Goal: Task Accomplishment & Management: Use online tool/utility

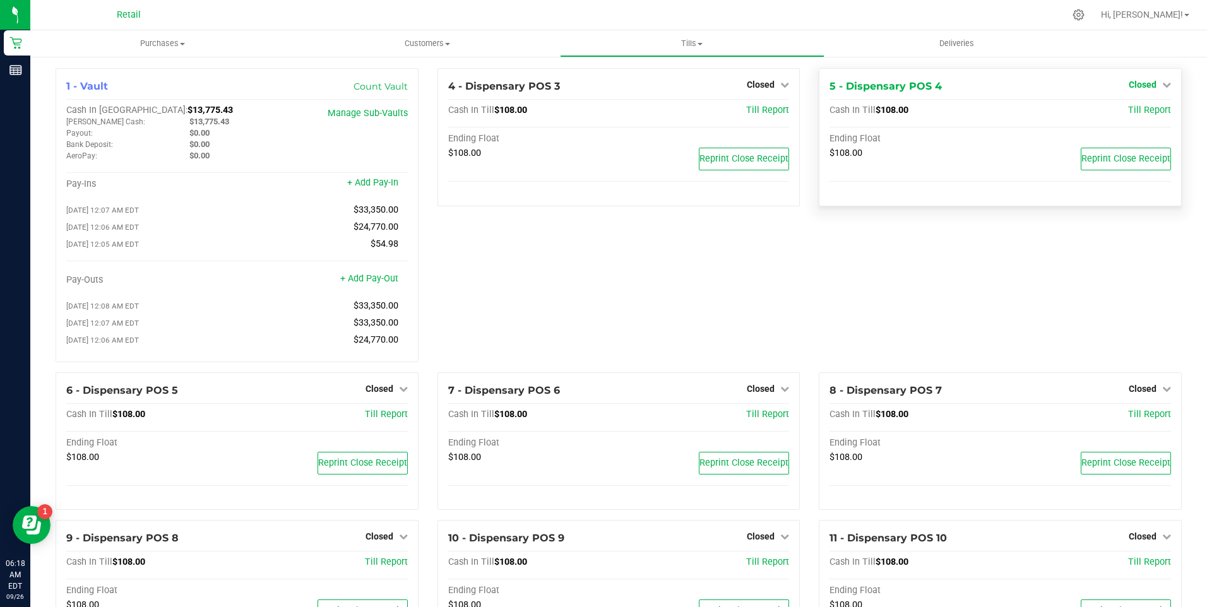
click at [1162, 83] on icon at bounding box center [1166, 84] width 9 height 9
click at [1144, 112] on link "Open Till" at bounding box center [1141, 111] width 33 height 10
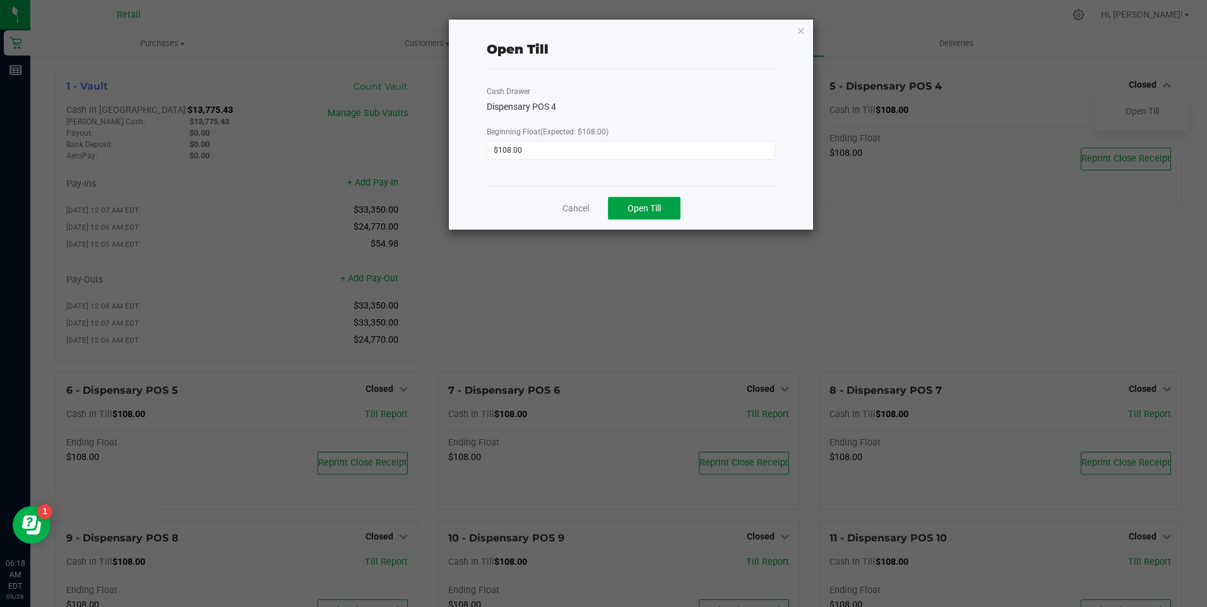
click at [650, 208] on span "Open Till" at bounding box center [643, 208] width 33 height 10
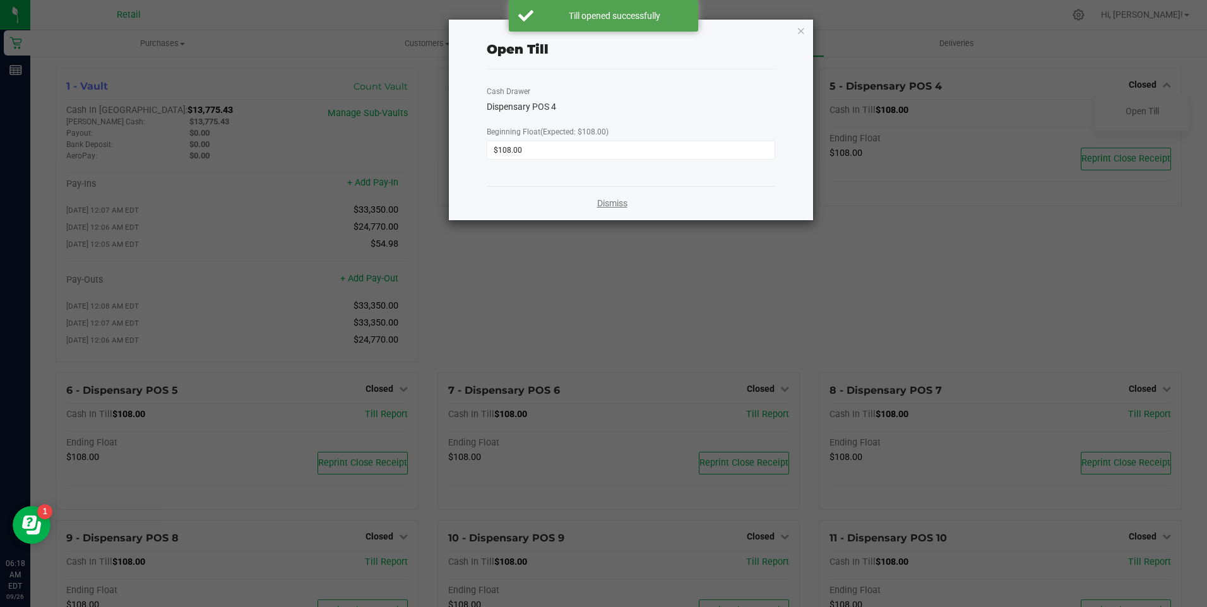
click at [613, 208] on link "Dismiss" at bounding box center [612, 203] width 30 height 13
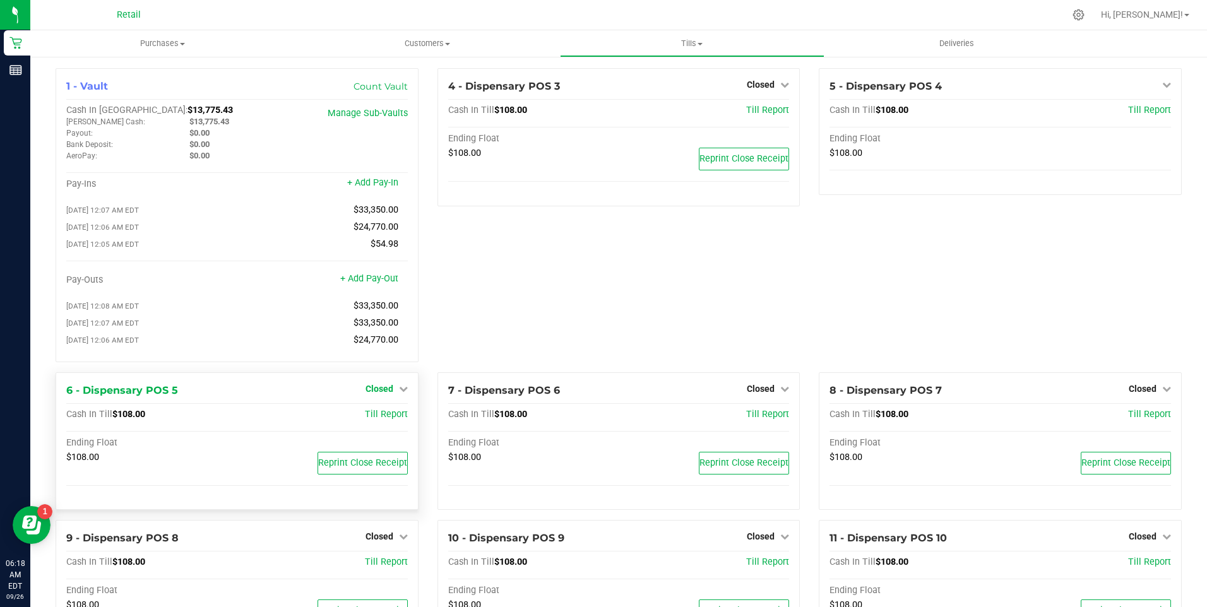
click at [404, 393] on icon at bounding box center [403, 388] width 9 height 9
click at [373, 419] on link "Open Till" at bounding box center [378, 415] width 33 height 10
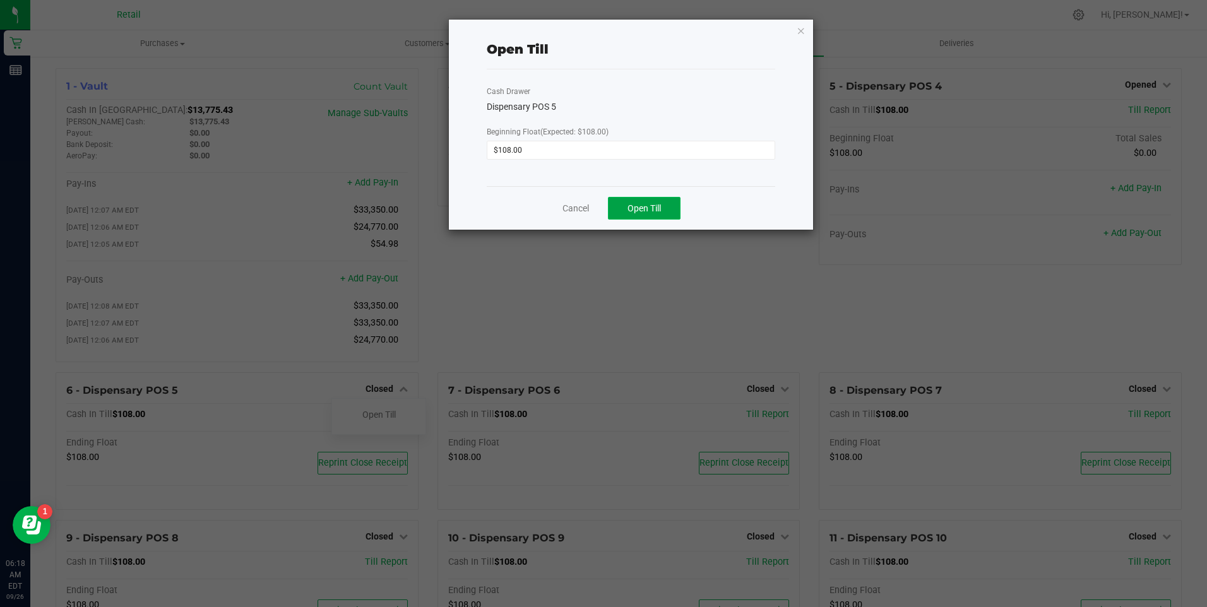
click at [649, 211] on span "Open Till" at bounding box center [643, 208] width 33 height 10
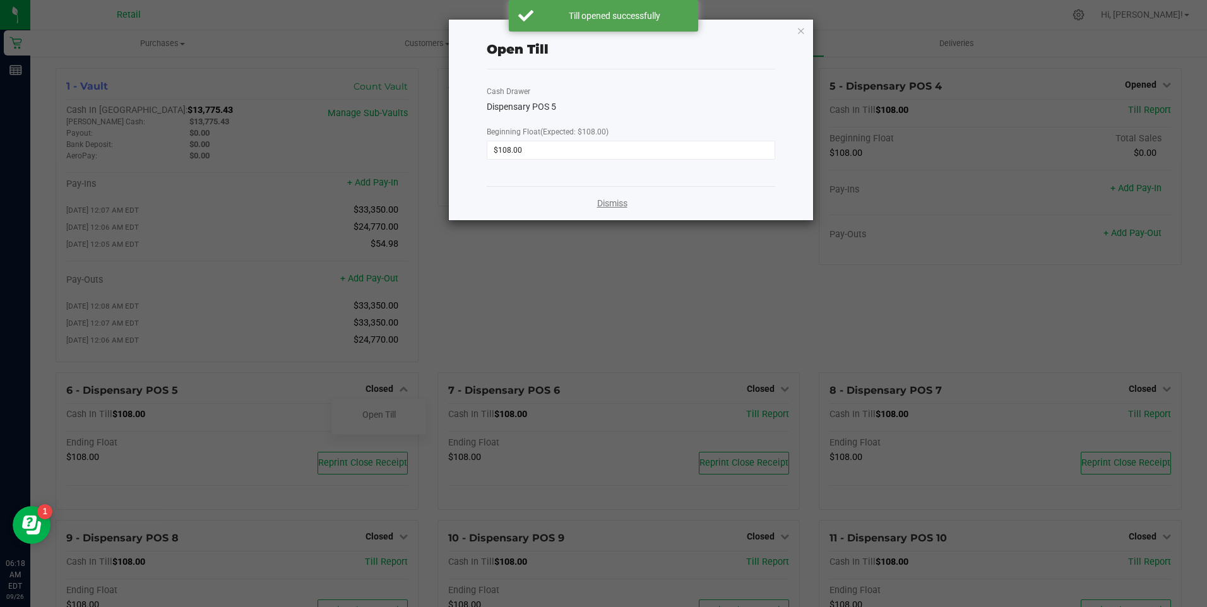
click at [606, 204] on link "Dismiss" at bounding box center [612, 203] width 30 height 13
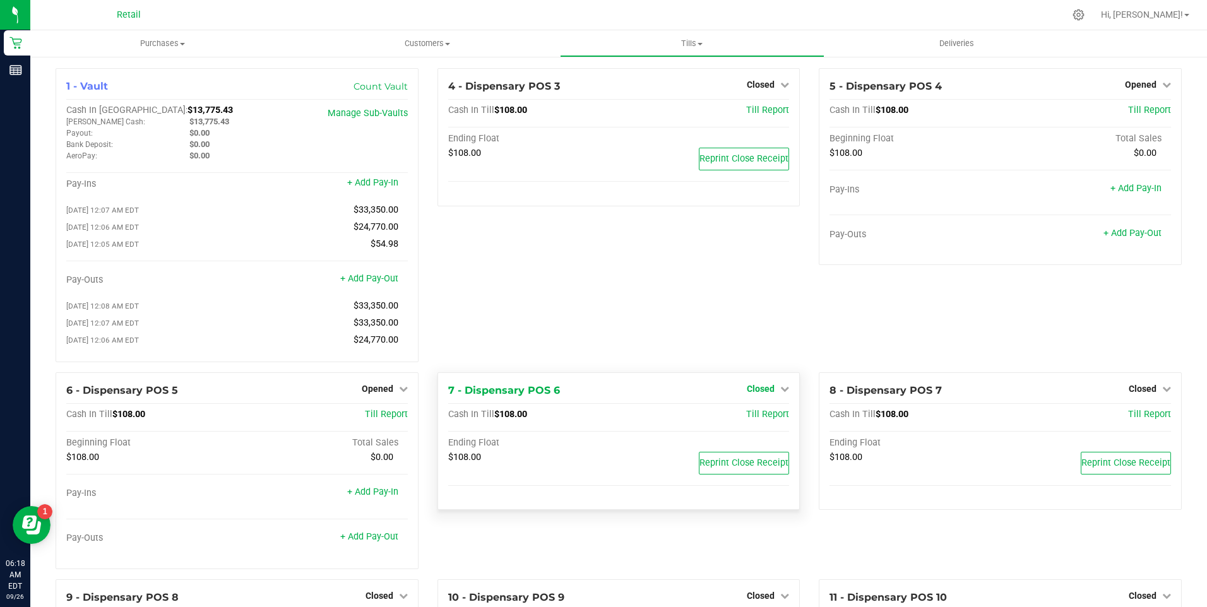
click at [780, 393] on icon at bounding box center [784, 388] width 9 height 9
click at [757, 420] on link "Open Till" at bounding box center [759, 415] width 33 height 10
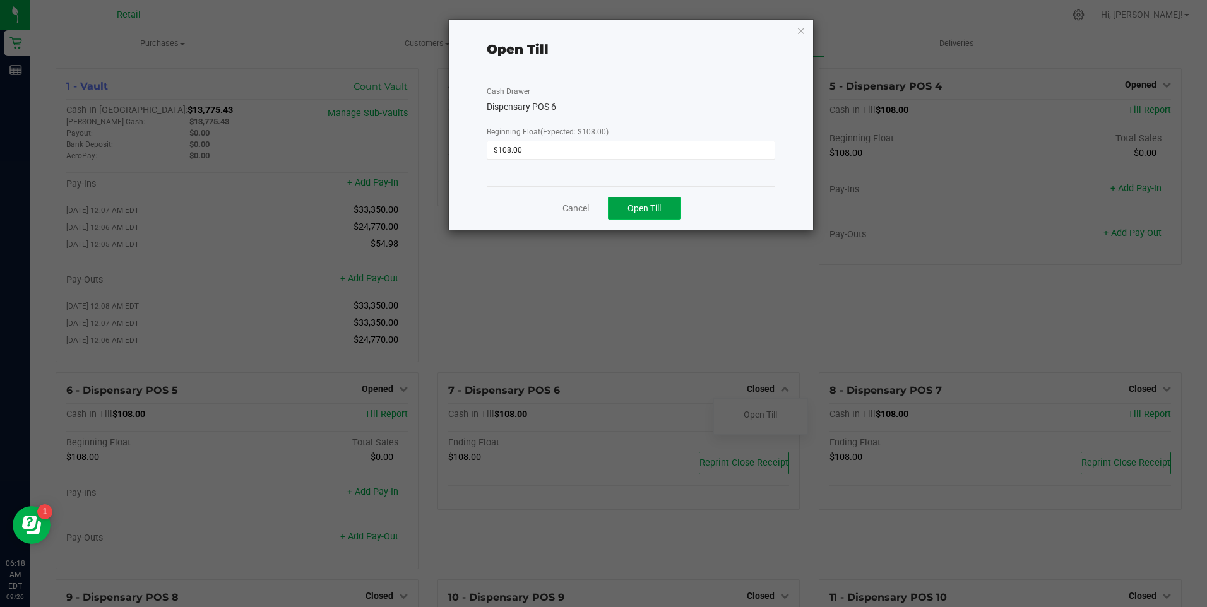
click at [634, 211] on span "Open Till" at bounding box center [643, 208] width 33 height 10
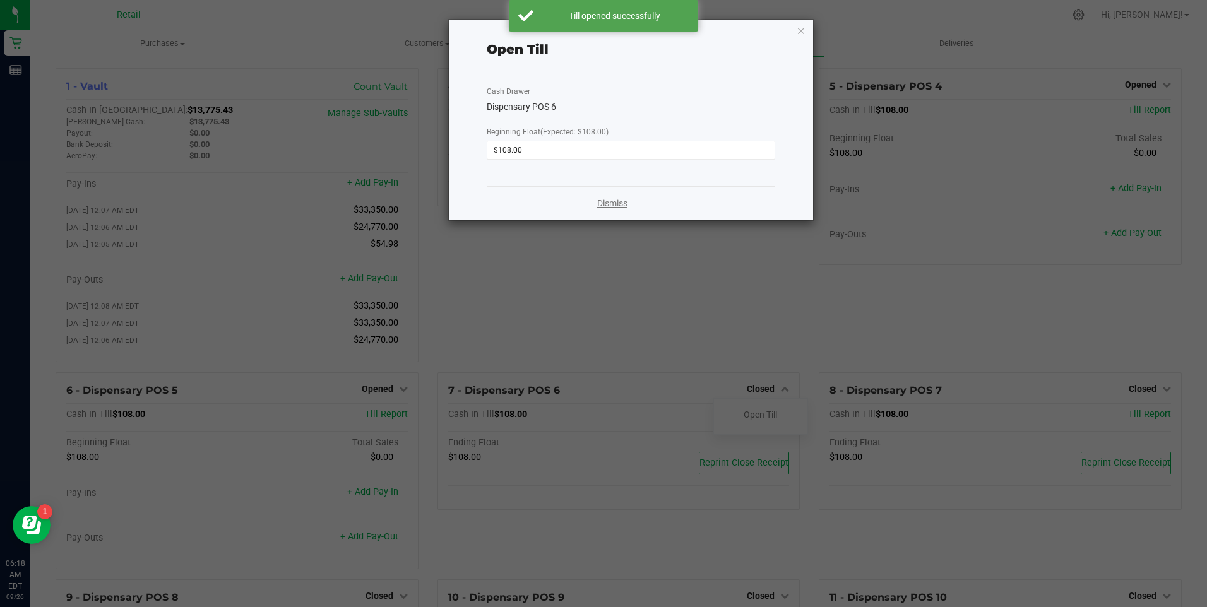
click at [620, 201] on link "Dismiss" at bounding box center [612, 203] width 30 height 13
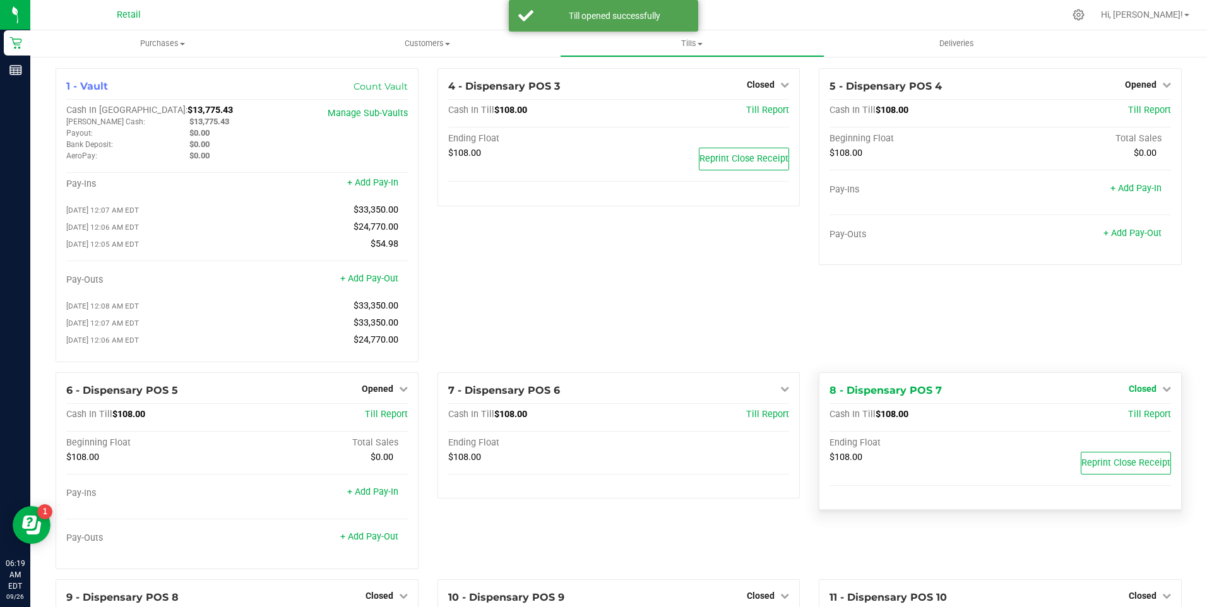
click at [1162, 393] on icon at bounding box center [1166, 388] width 9 height 9
click at [1135, 419] on link "Open Till" at bounding box center [1141, 415] width 33 height 10
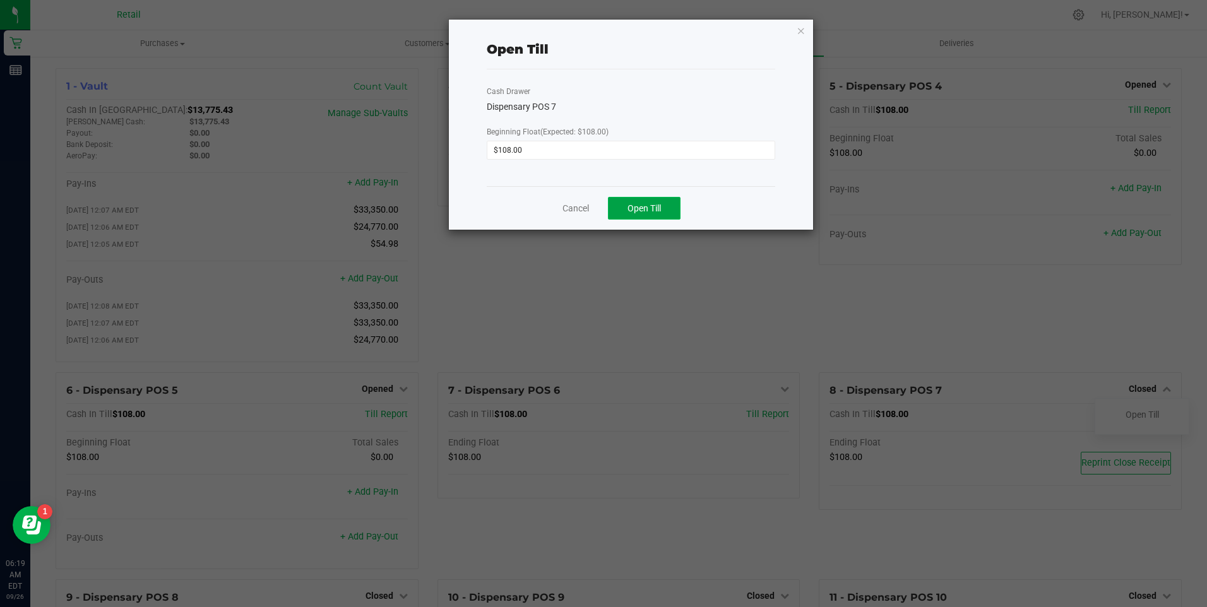
click at [646, 207] on span "Open Till" at bounding box center [643, 208] width 33 height 10
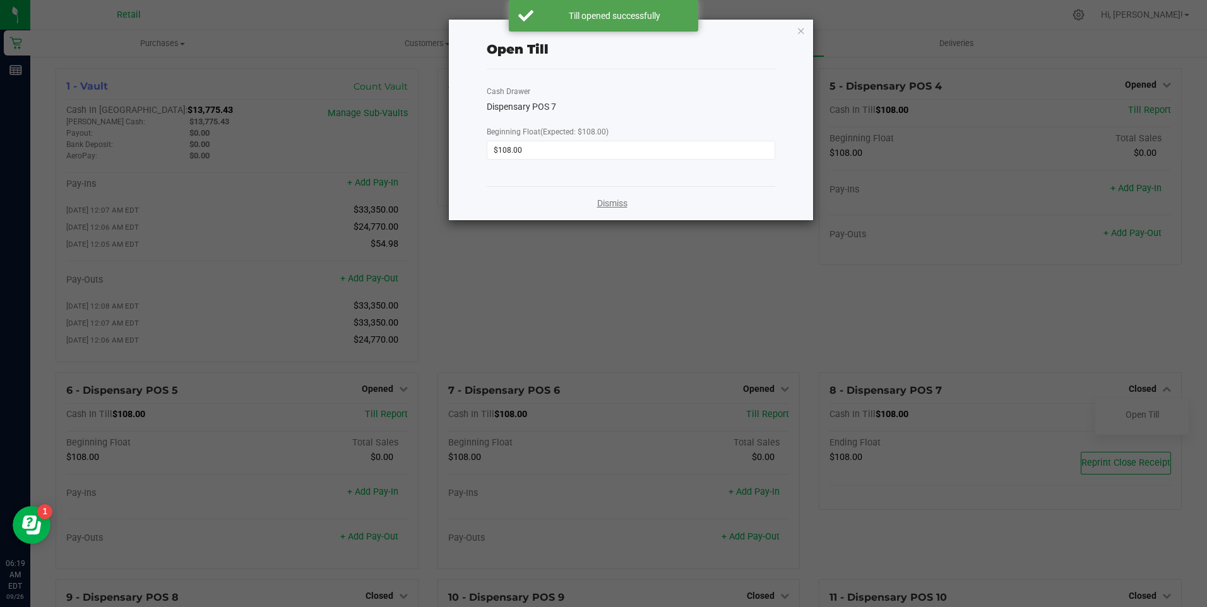
click at [606, 199] on link "Dismiss" at bounding box center [612, 203] width 30 height 13
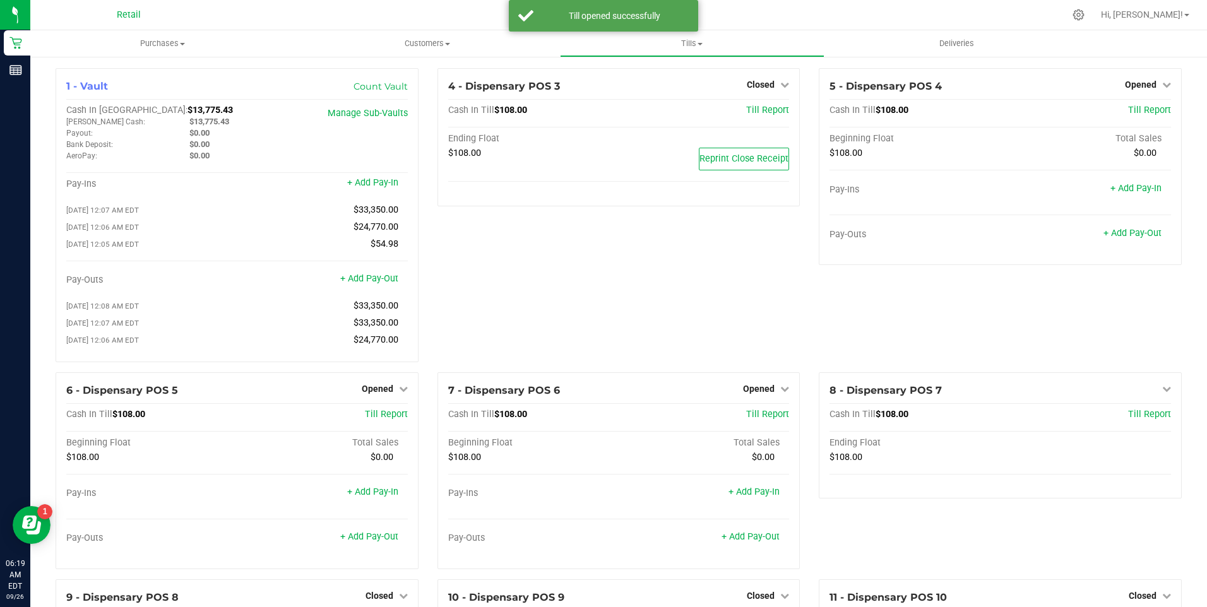
scroll to position [379, 0]
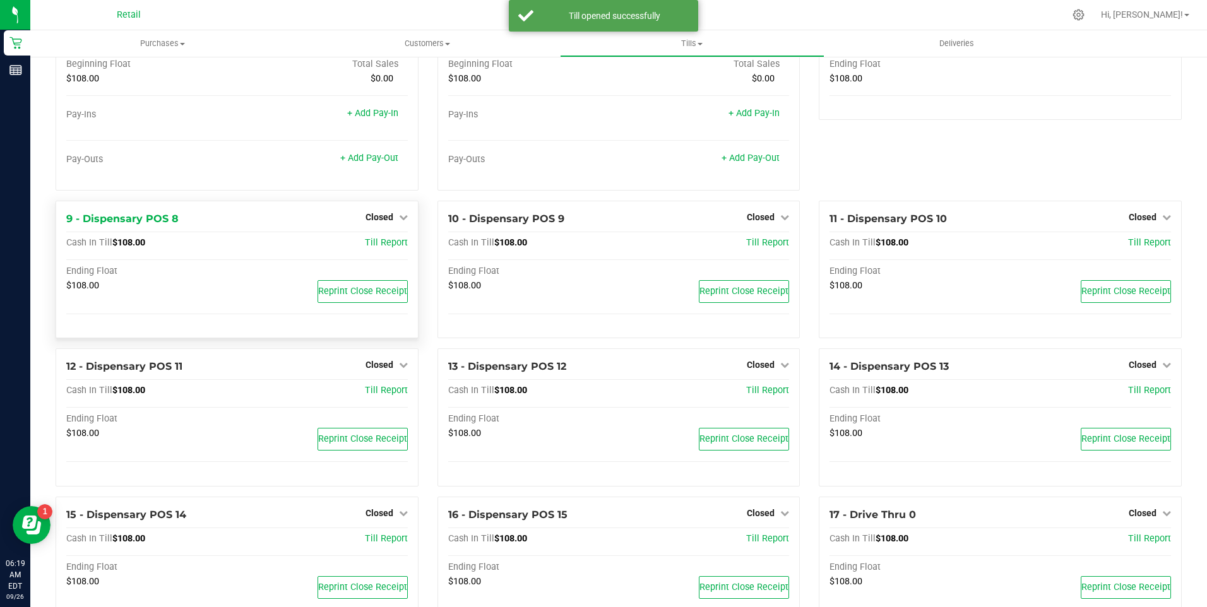
drag, startPoint x: 400, startPoint y: 223, endPoint x: 387, endPoint y: 238, distance: 19.7
click at [399, 222] on icon at bounding box center [403, 217] width 9 height 9
click at [381, 246] on link "Open Till" at bounding box center [378, 243] width 33 height 10
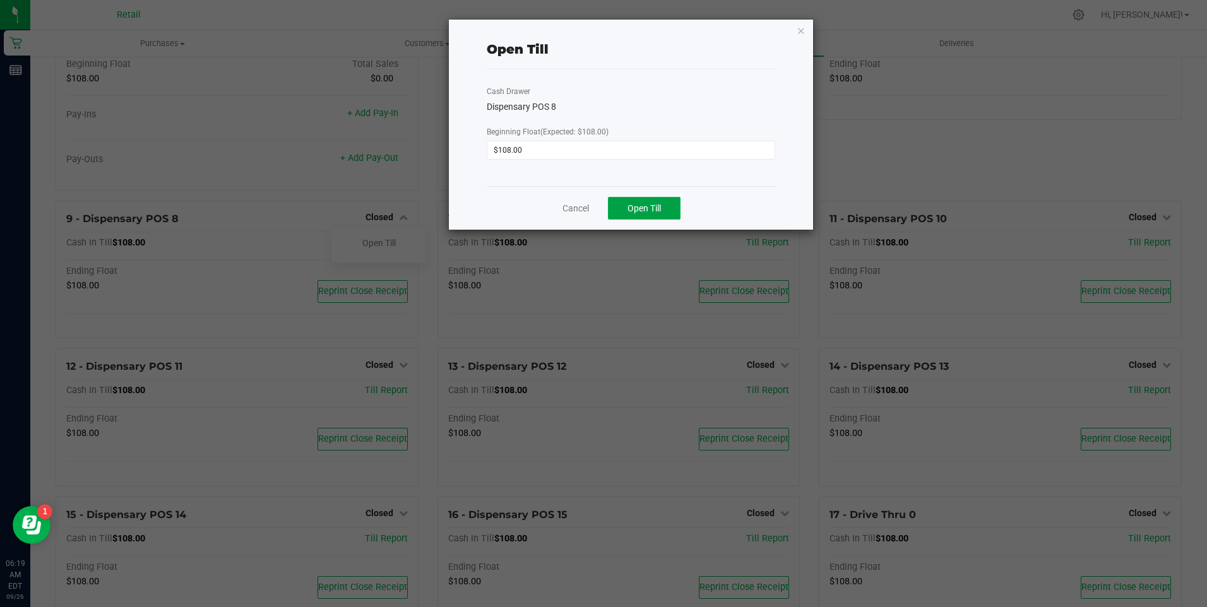
click at [640, 203] on span "Open Till" at bounding box center [643, 208] width 33 height 10
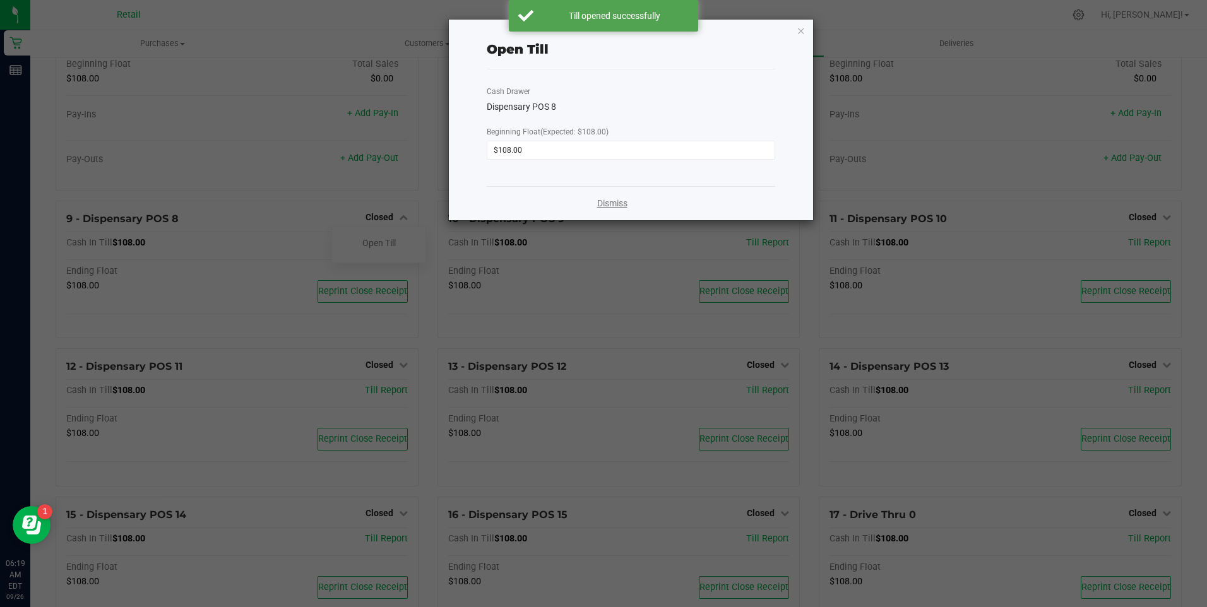
click at [607, 203] on link "Dismiss" at bounding box center [612, 203] width 30 height 13
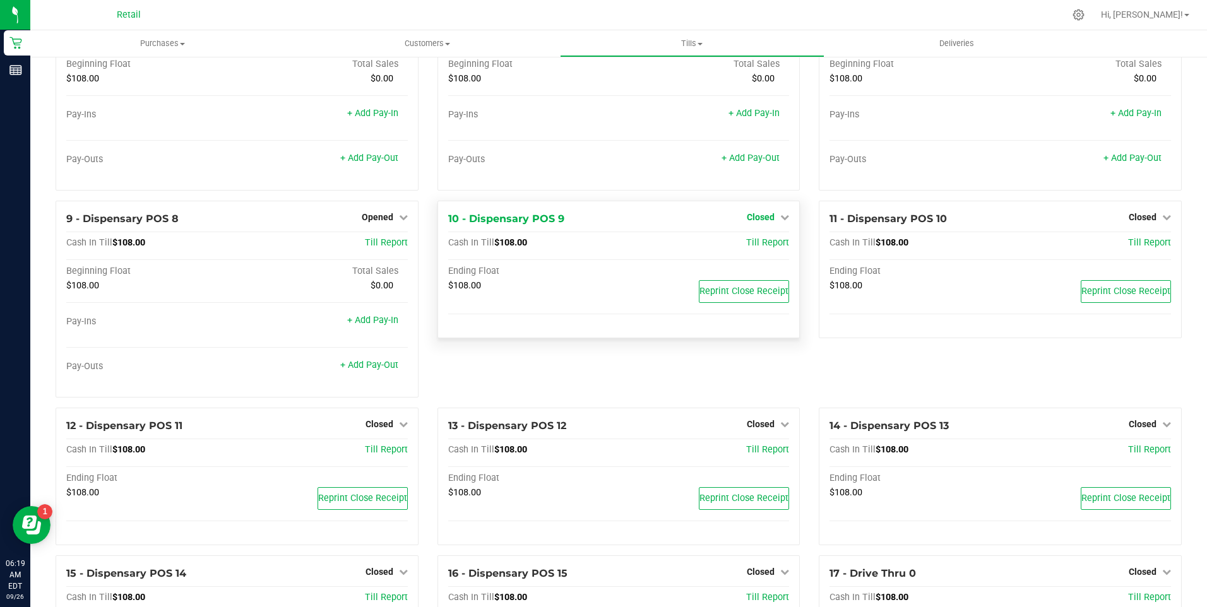
click at [780, 222] on icon at bounding box center [784, 217] width 9 height 9
click at [762, 248] on link "Open Till" at bounding box center [759, 243] width 33 height 10
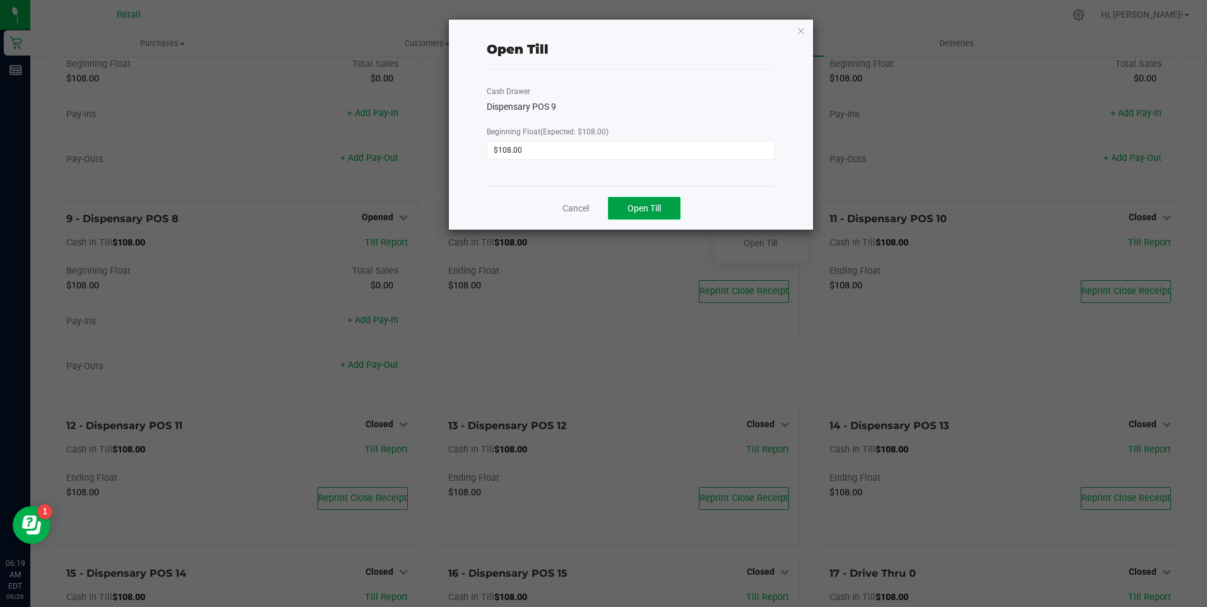
click at [664, 206] on button "Open Till" at bounding box center [644, 208] width 73 height 23
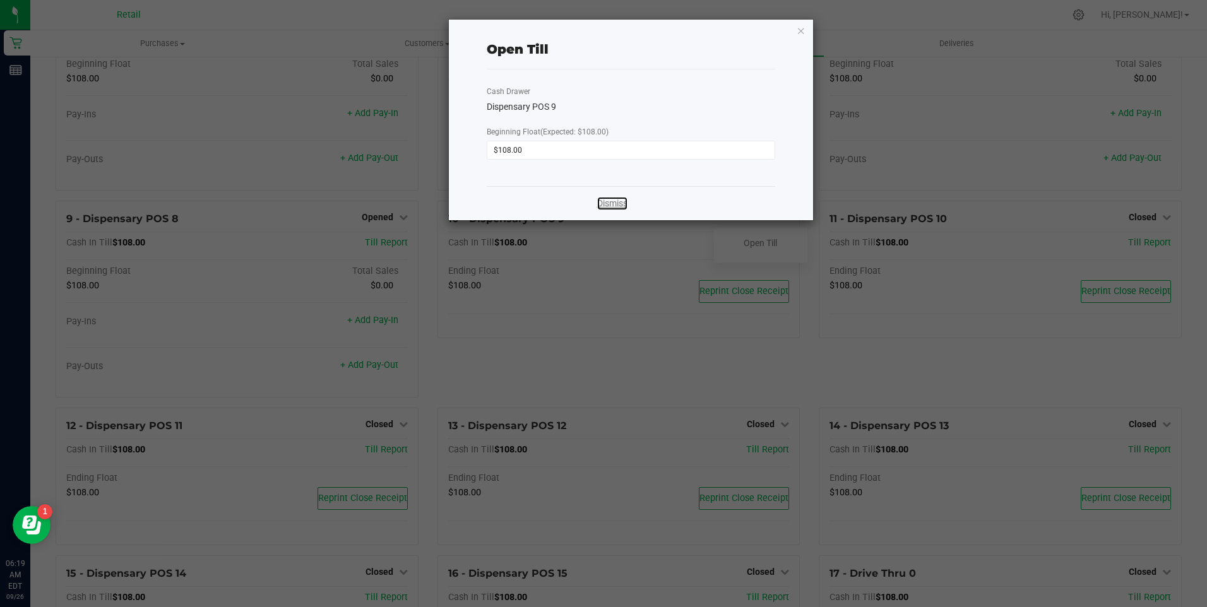
click at [620, 205] on link "Dismiss" at bounding box center [612, 203] width 30 height 13
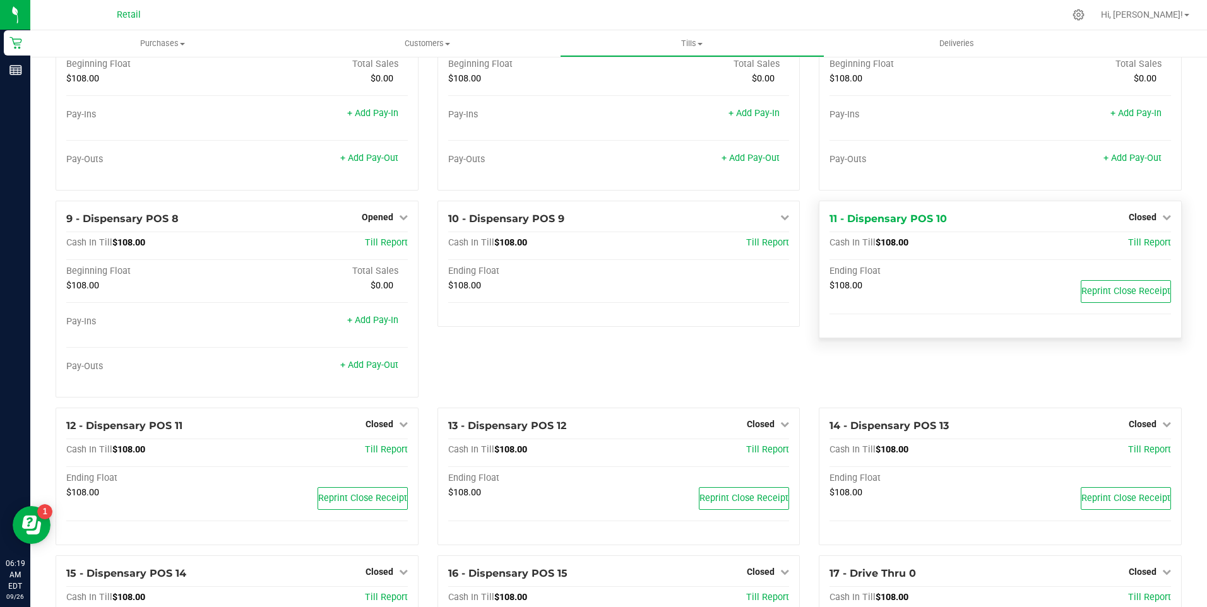
drag, startPoint x: 1159, startPoint y: 225, endPoint x: 1132, endPoint y: 249, distance: 36.3
click at [1162, 222] on icon at bounding box center [1166, 217] width 9 height 9
click at [1132, 248] on link "Open Till" at bounding box center [1141, 243] width 33 height 10
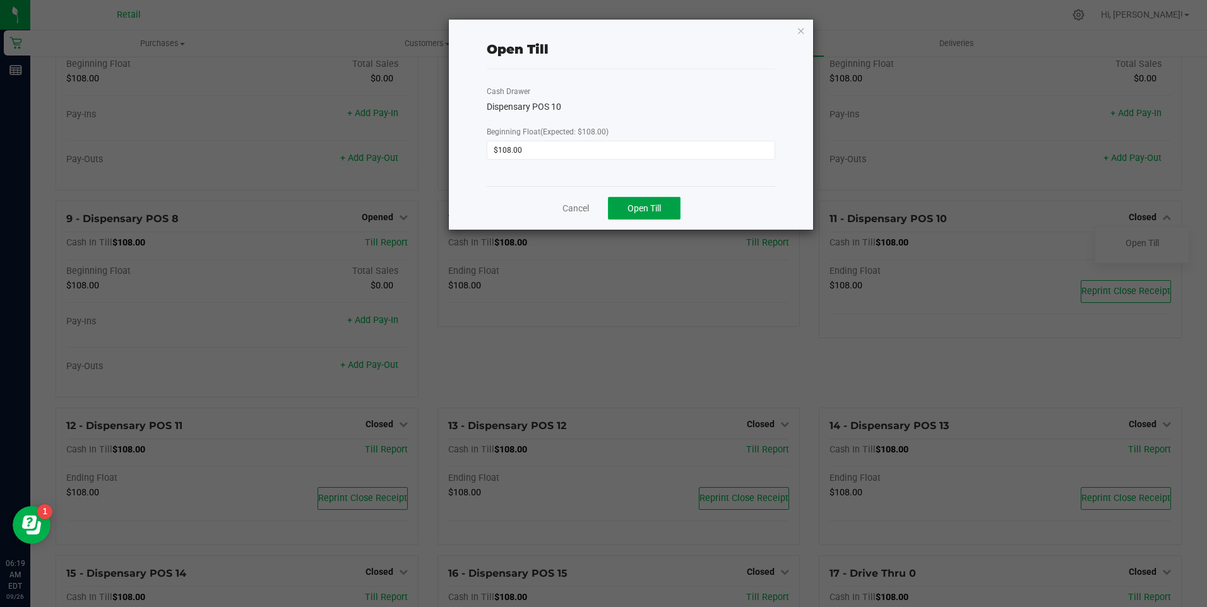
click at [635, 206] on span "Open Till" at bounding box center [643, 208] width 33 height 10
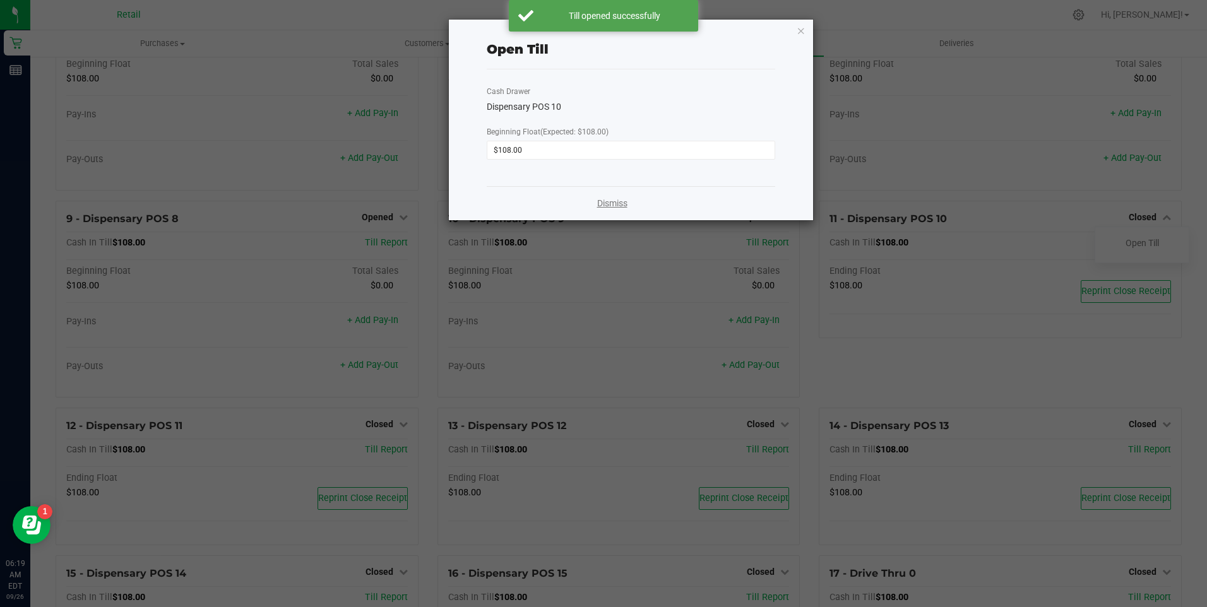
click at [617, 198] on link "Dismiss" at bounding box center [612, 203] width 30 height 13
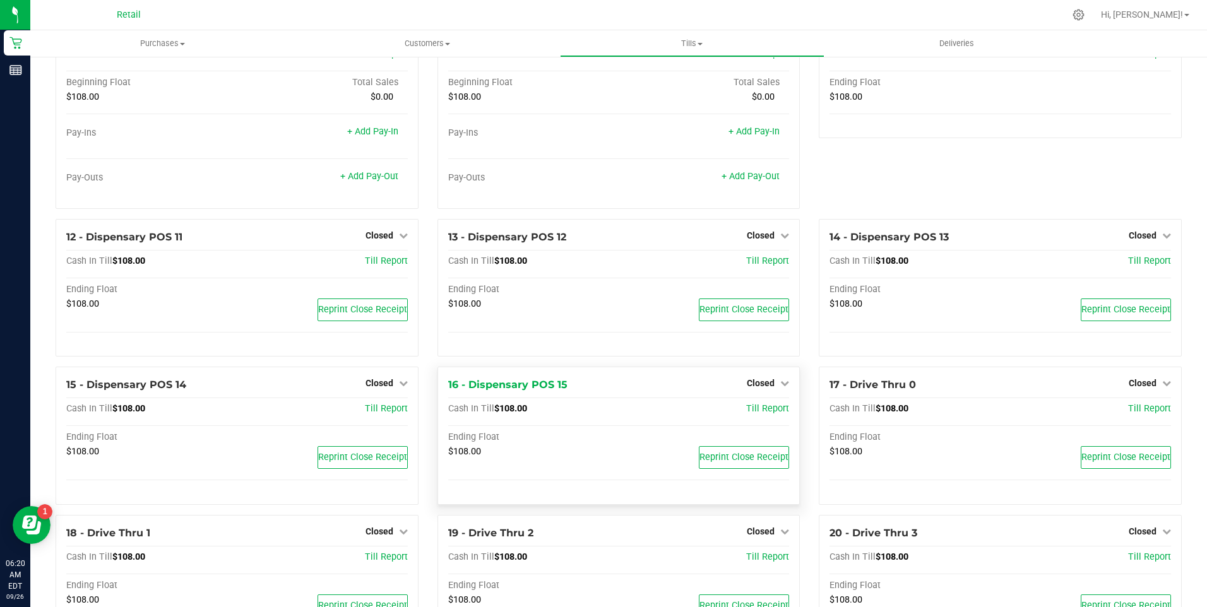
scroll to position [568, 0]
click at [395, 240] on link "Closed" at bounding box center [386, 235] width 42 height 10
click at [376, 266] on link "Open Till" at bounding box center [378, 261] width 33 height 10
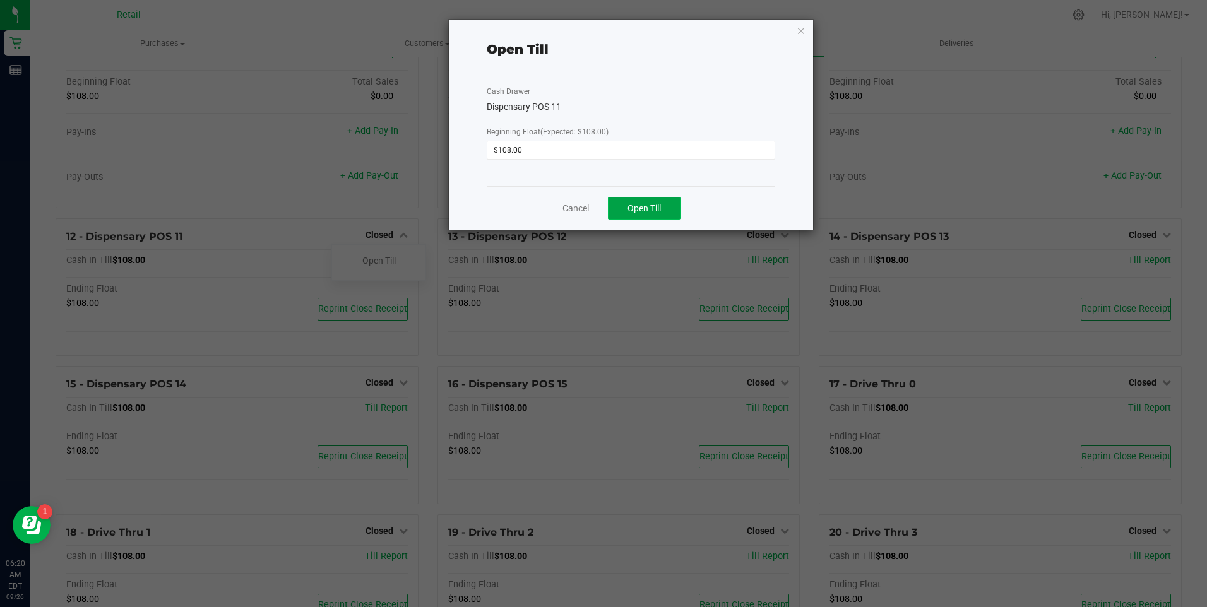
click at [641, 210] on span "Open Till" at bounding box center [643, 208] width 33 height 10
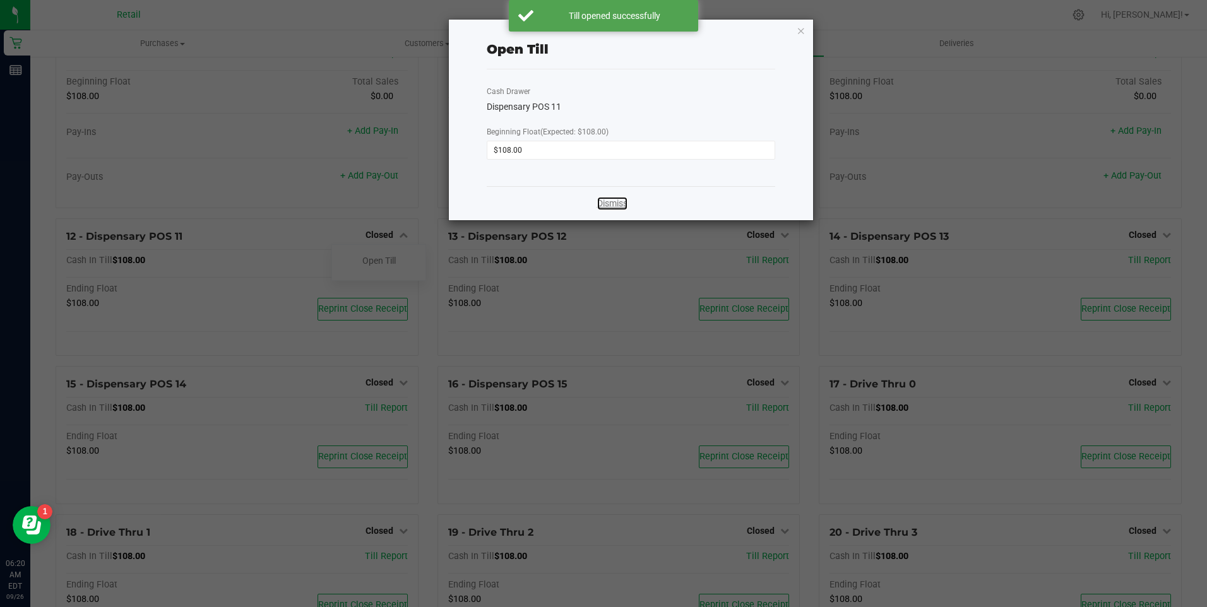
click at [625, 206] on link "Dismiss" at bounding box center [612, 203] width 30 height 13
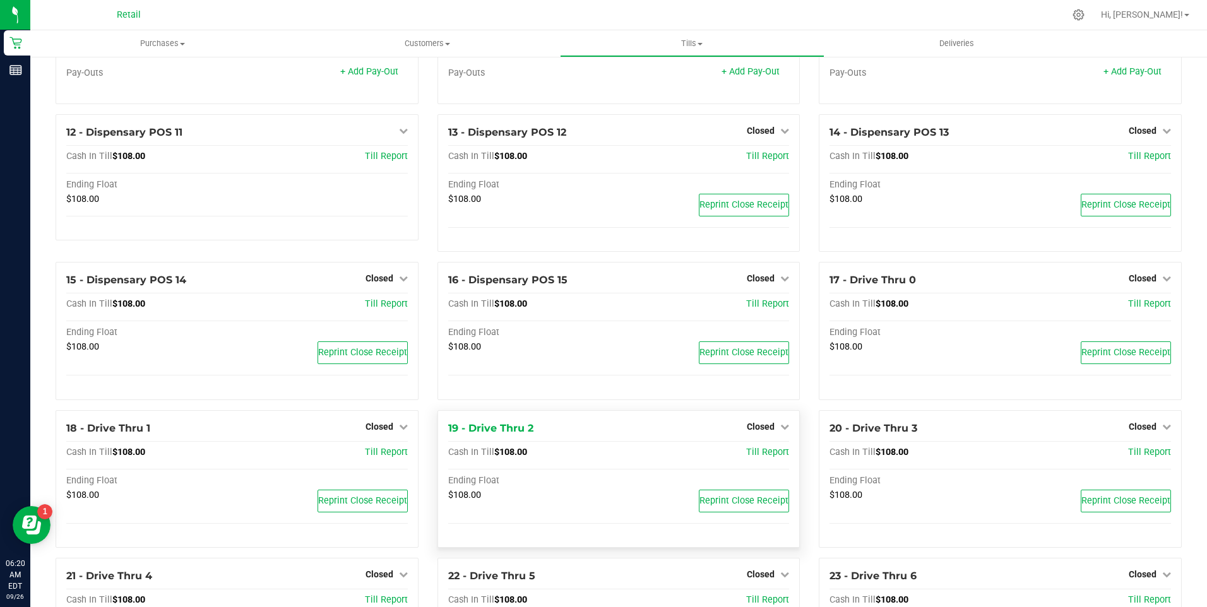
scroll to position [694, 0]
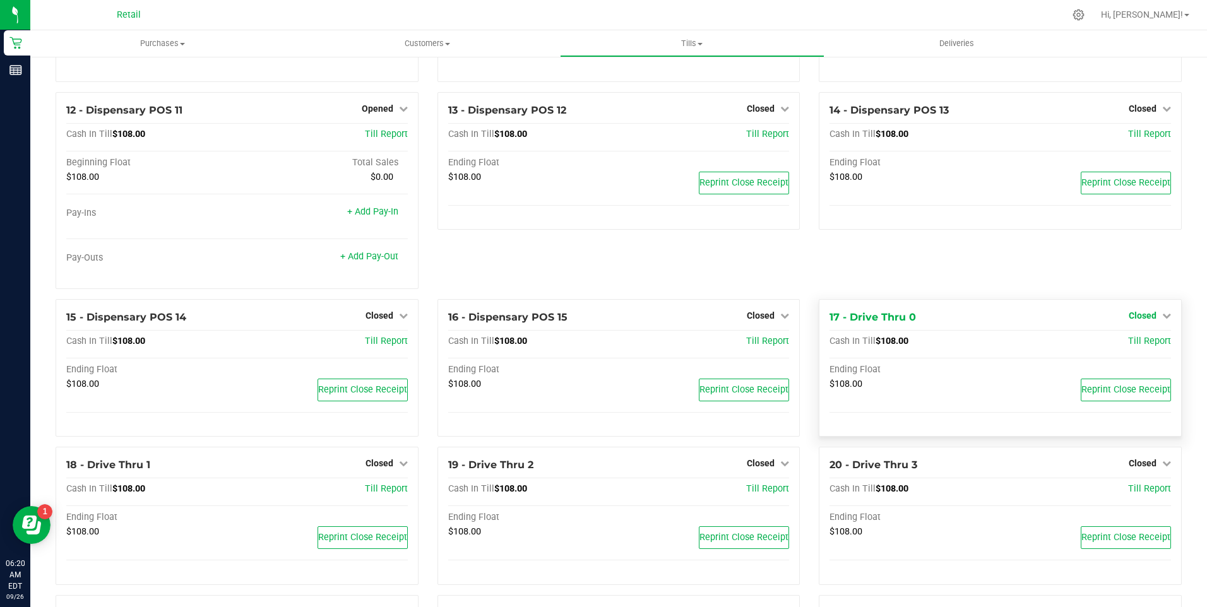
click at [1162, 320] on icon at bounding box center [1166, 315] width 9 height 9
click at [1143, 346] on link "Open Till" at bounding box center [1141, 341] width 33 height 10
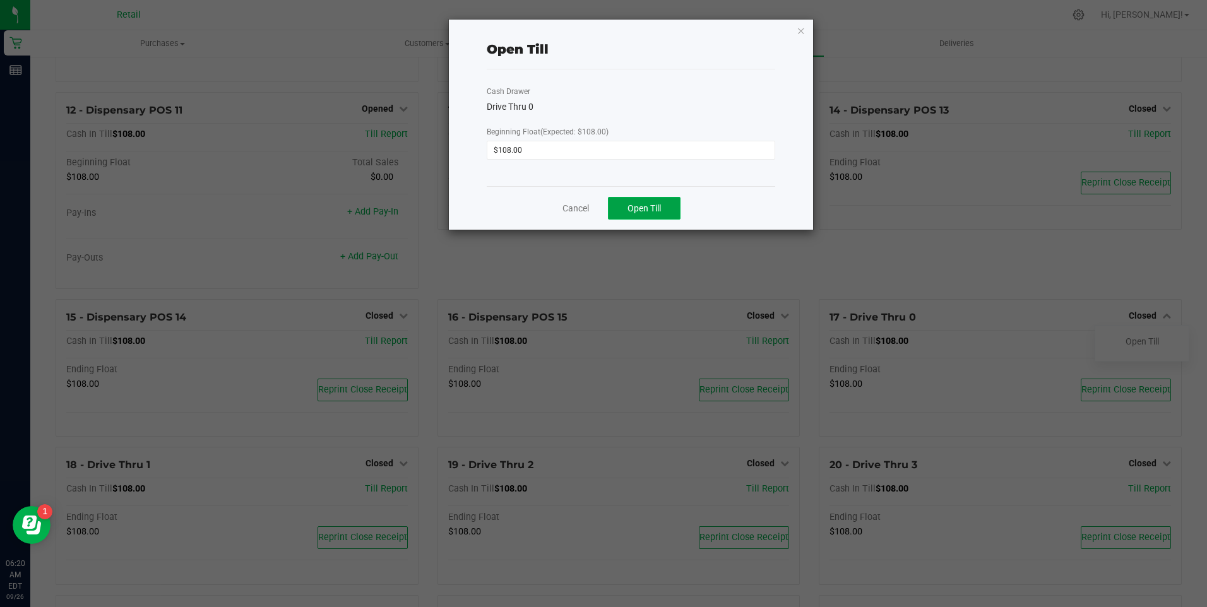
click at [636, 210] on span "Open Till" at bounding box center [643, 208] width 33 height 10
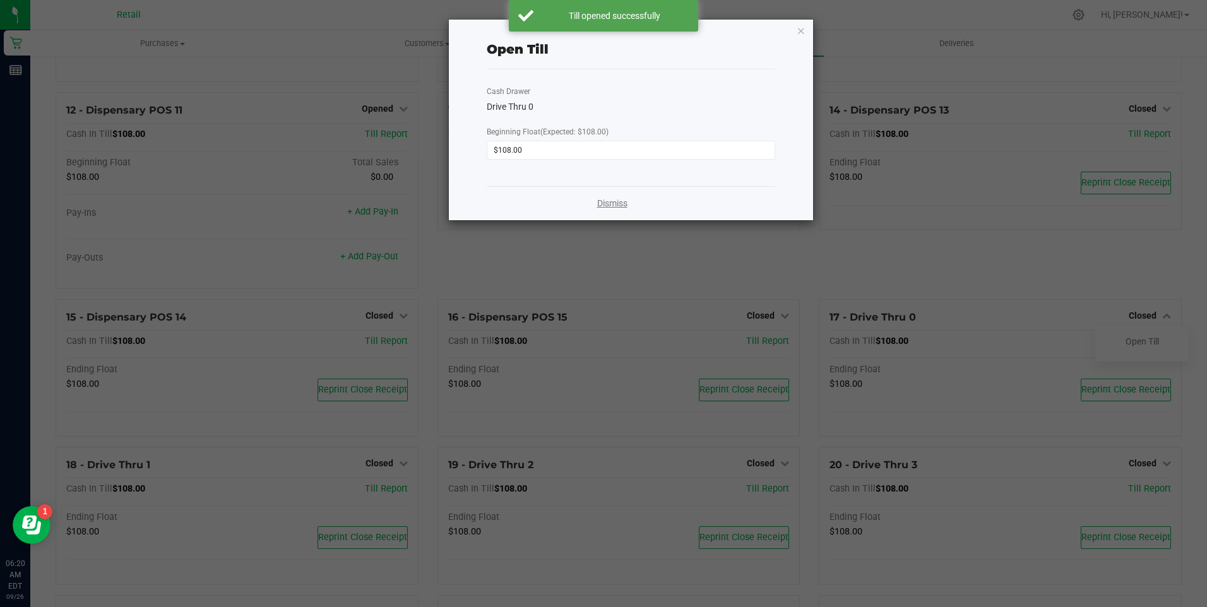
click at [620, 205] on link "Dismiss" at bounding box center [612, 203] width 30 height 13
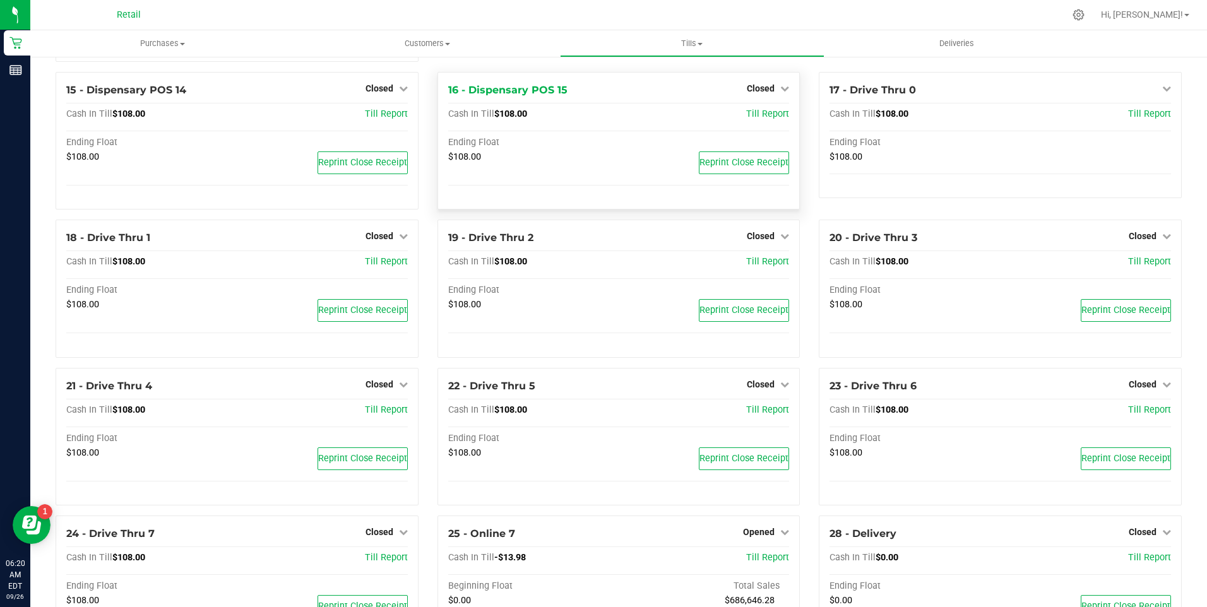
scroll to position [947, 0]
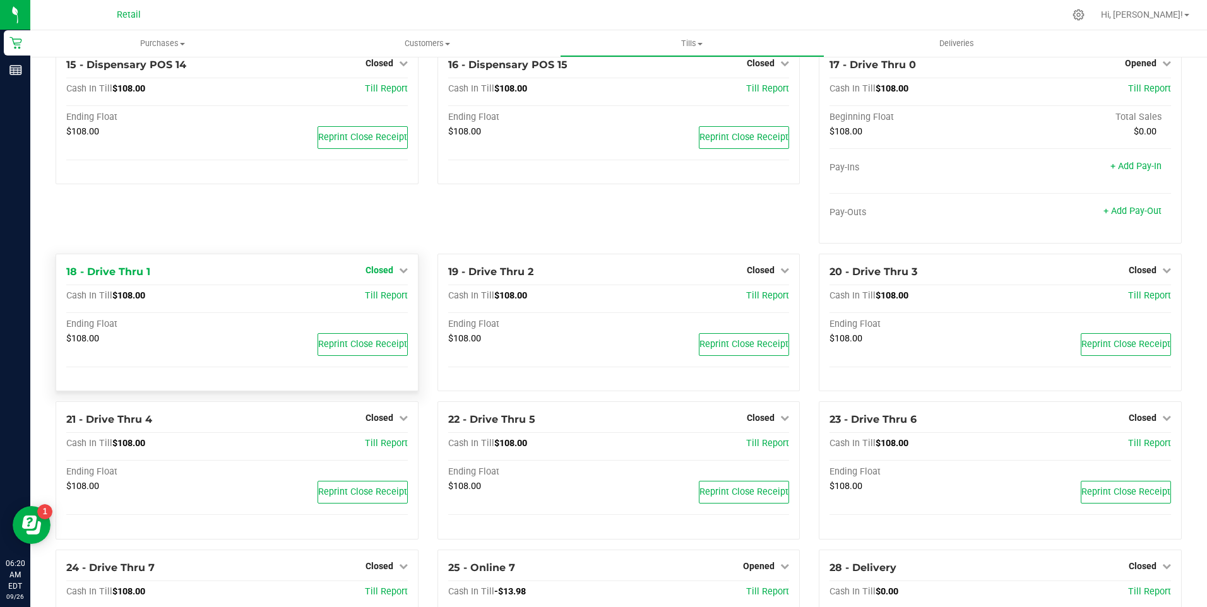
click at [398, 215] on div "15 - Dispensary POS 14 Closed Open Till Cash In Till $108.00 Till Report Ending…" at bounding box center [237, 150] width 382 height 207
click at [394, 275] on link "Closed" at bounding box center [386, 270] width 42 height 10
click at [385, 301] on link "Open Till" at bounding box center [378, 296] width 33 height 10
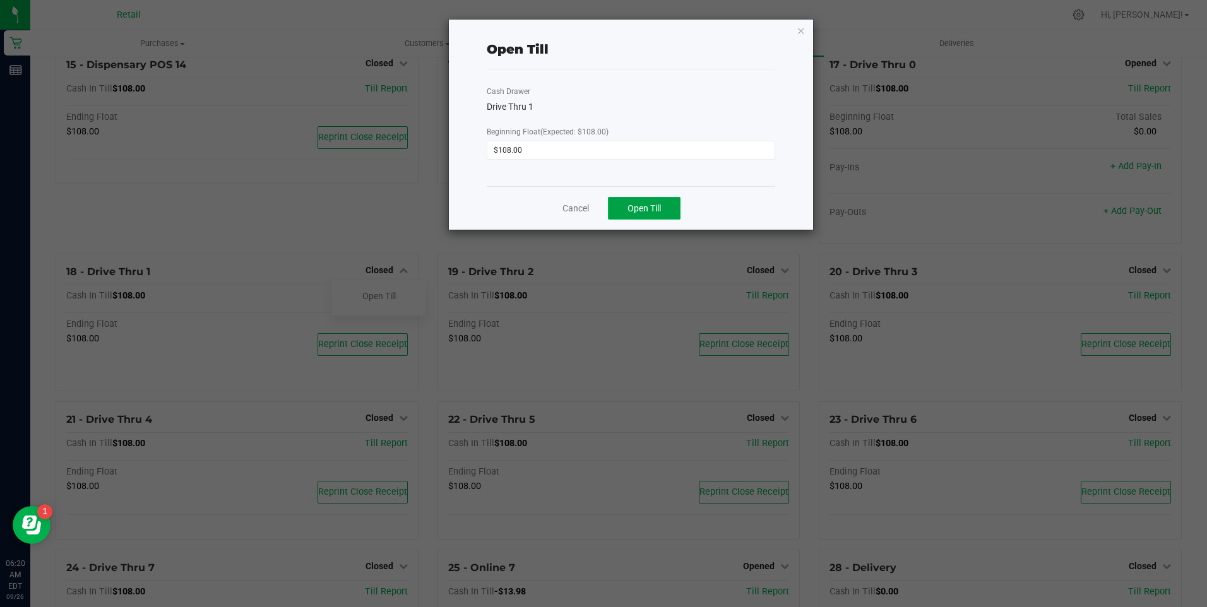
click at [624, 210] on button "Open Till" at bounding box center [644, 208] width 73 height 23
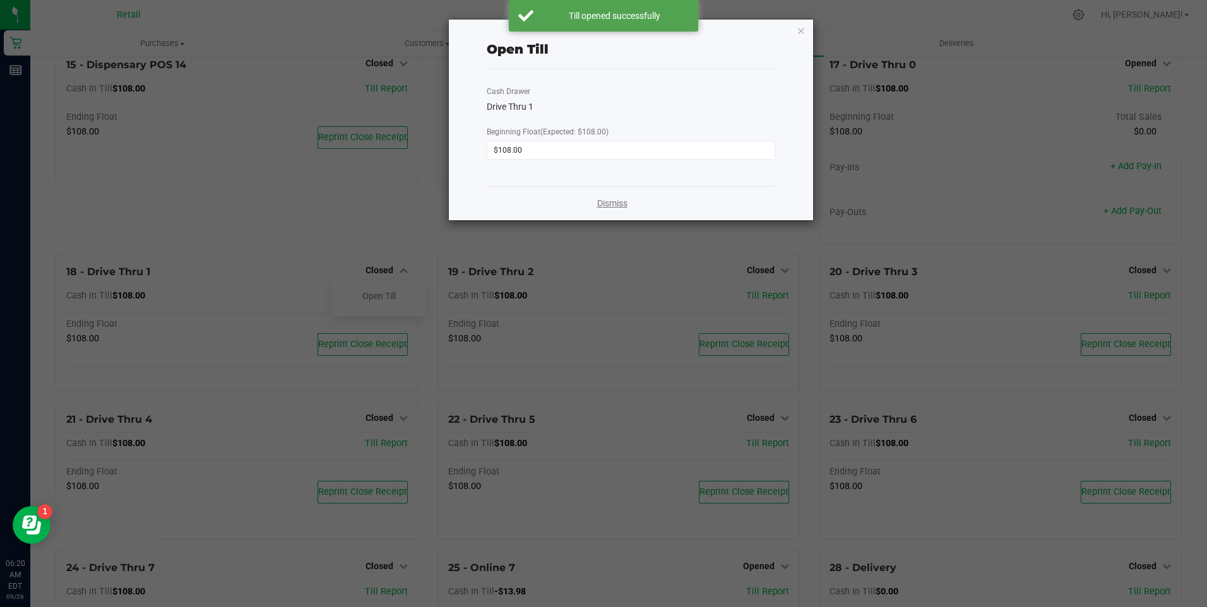
click at [603, 205] on link "Dismiss" at bounding box center [612, 203] width 30 height 13
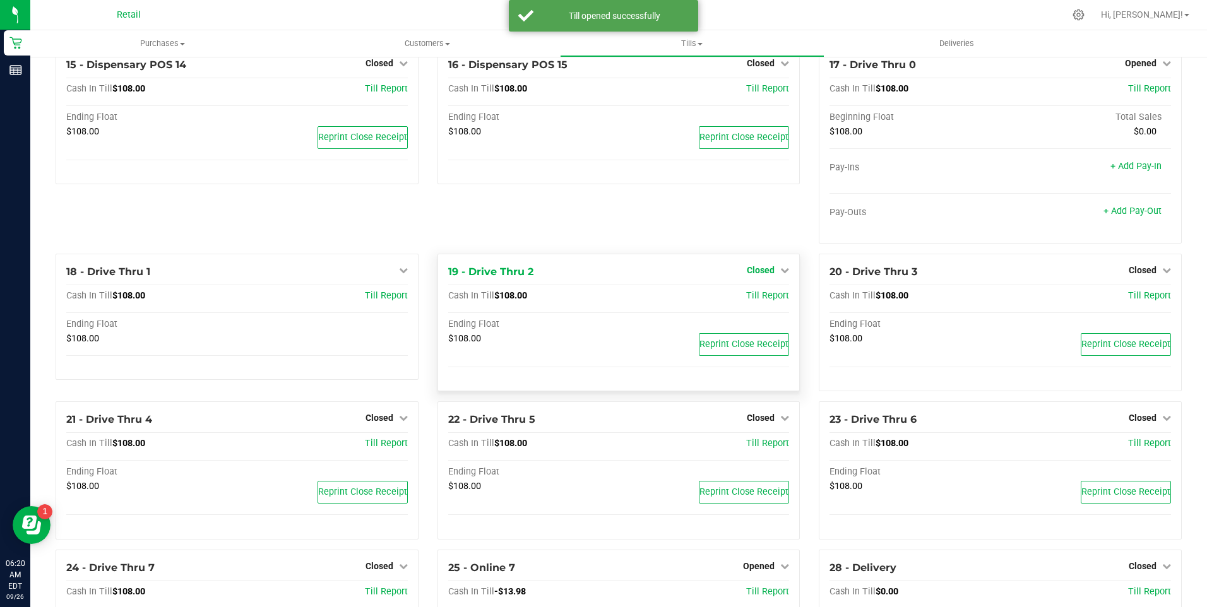
drag, startPoint x: 776, startPoint y: 275, endPoint x: 771, endPoint y: 281, distance: 8.5
click at [780, 275] on icon at bounding box center [784, 270] width 9 height 9
click at [754, 300] on link "Open Till" at bounding box center [759, 296] width 33 height 10
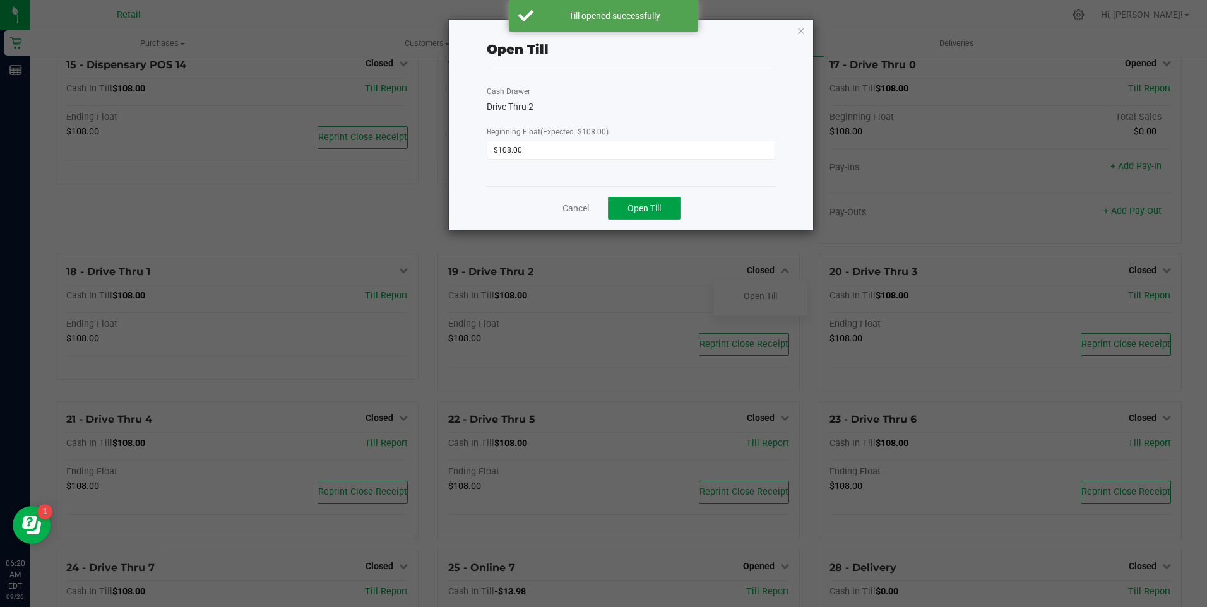
click at [648, 211] on span "Open Till" at bounding box center [643, 208] width 33 height 10
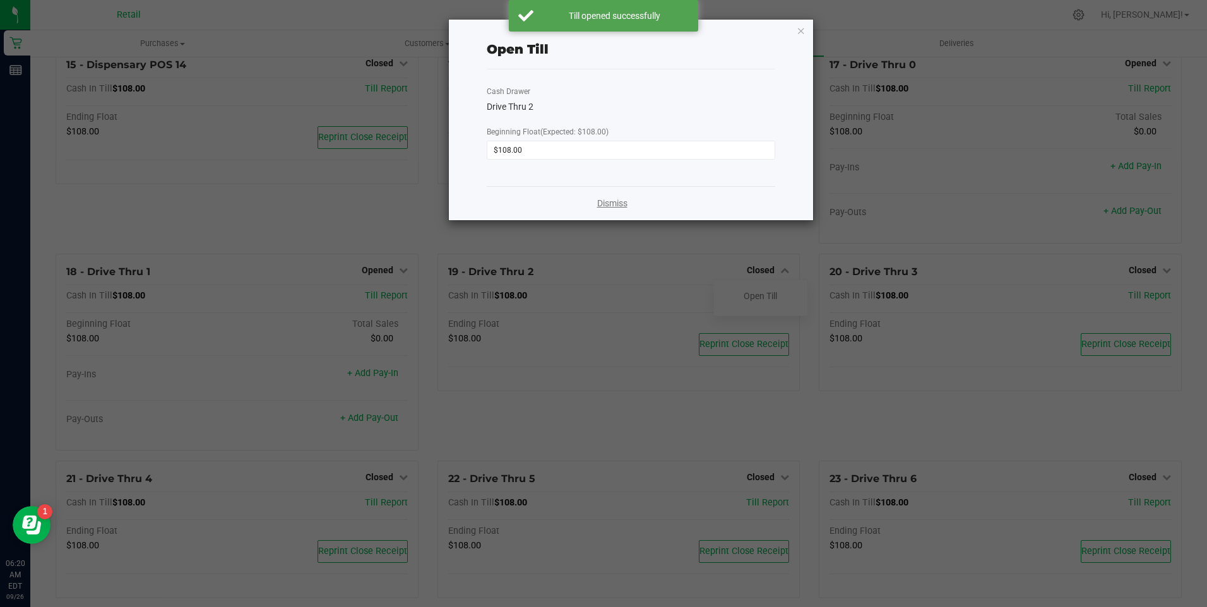
click at [621, 206] on link "Dismiss" at bounding box center [612, 203] width 30 height 13
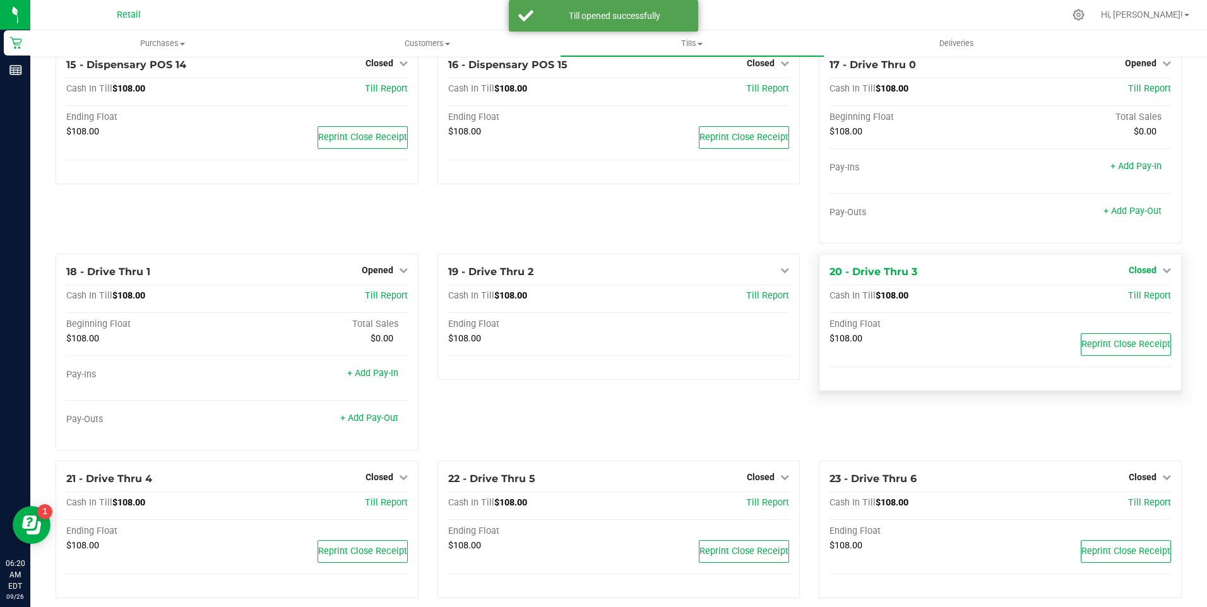
click at [1162, 275] on icon at bounding box center [1166, 270] width 9 height 9
click at [1133, 301] on link "Open Till" at bounding box center [1141, 296] width 33 height 10
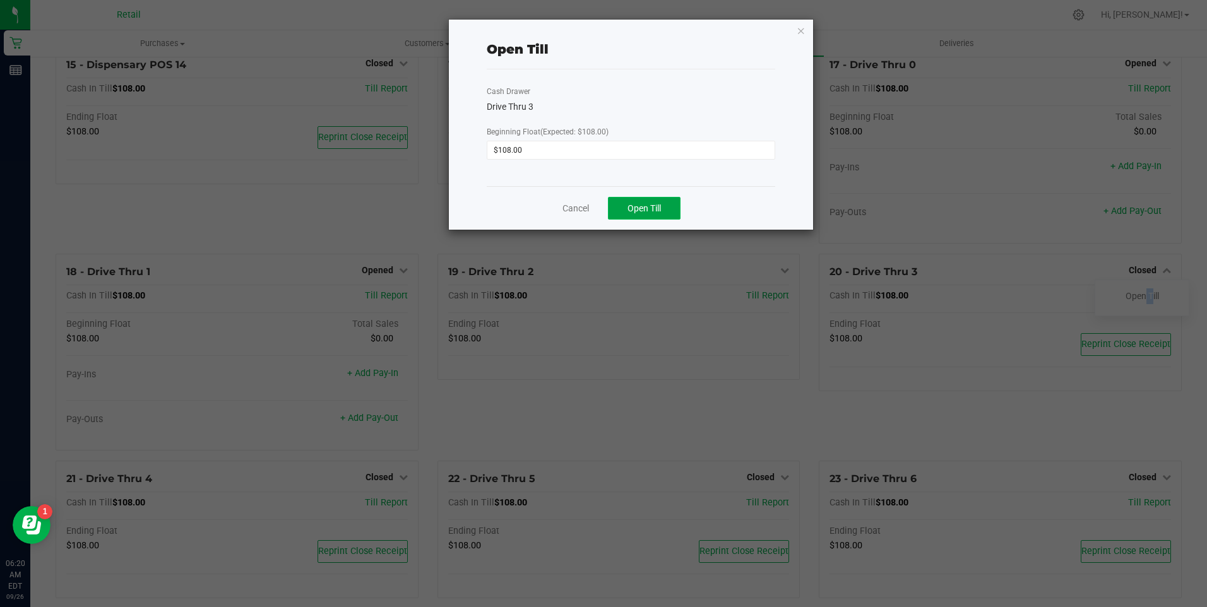
click at [637, 212] on span "Open Till" at bounding box center [643, 208] width 33 height 10
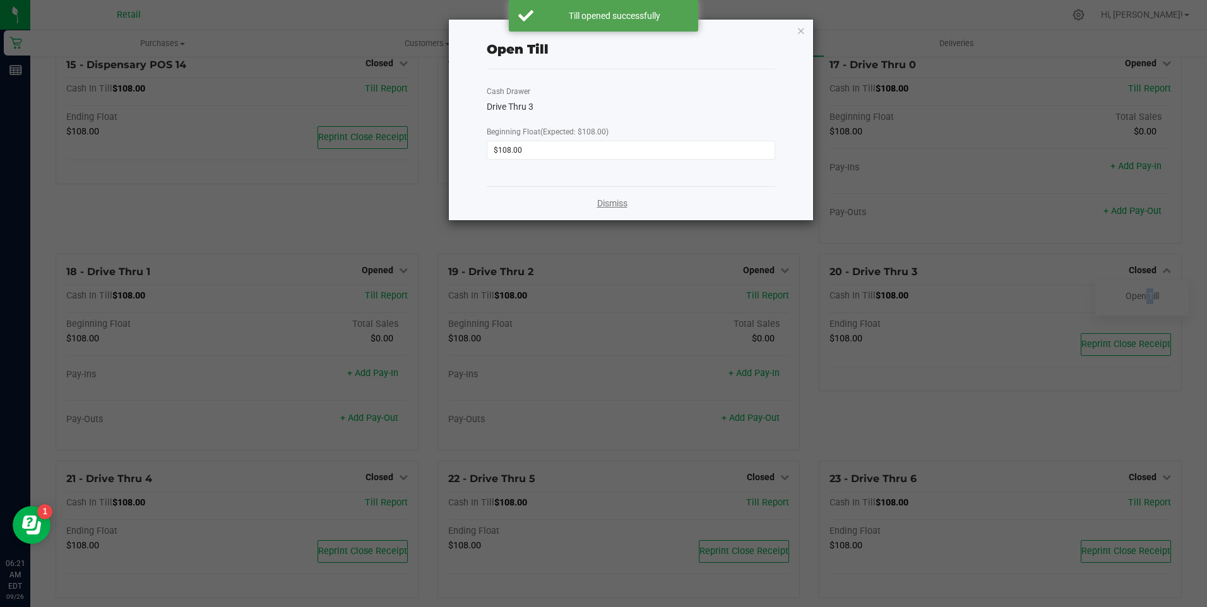
click at [617, 204] on link "Dismiss" at bounding box center [612, 203] width 30 height 13
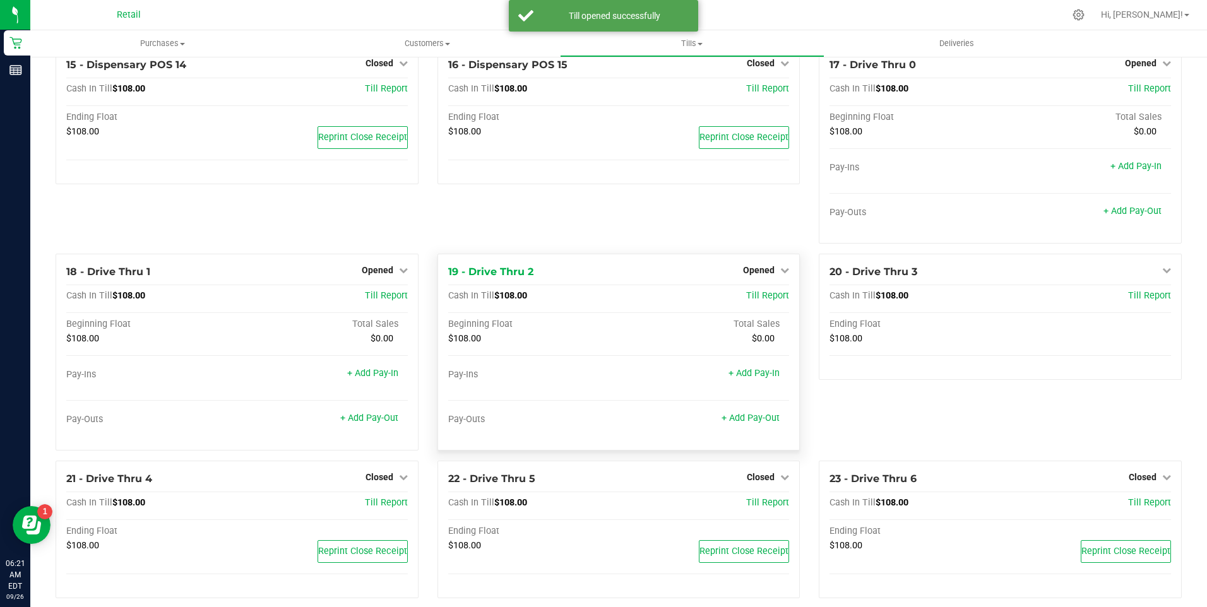
scroll to position [1174, 0]
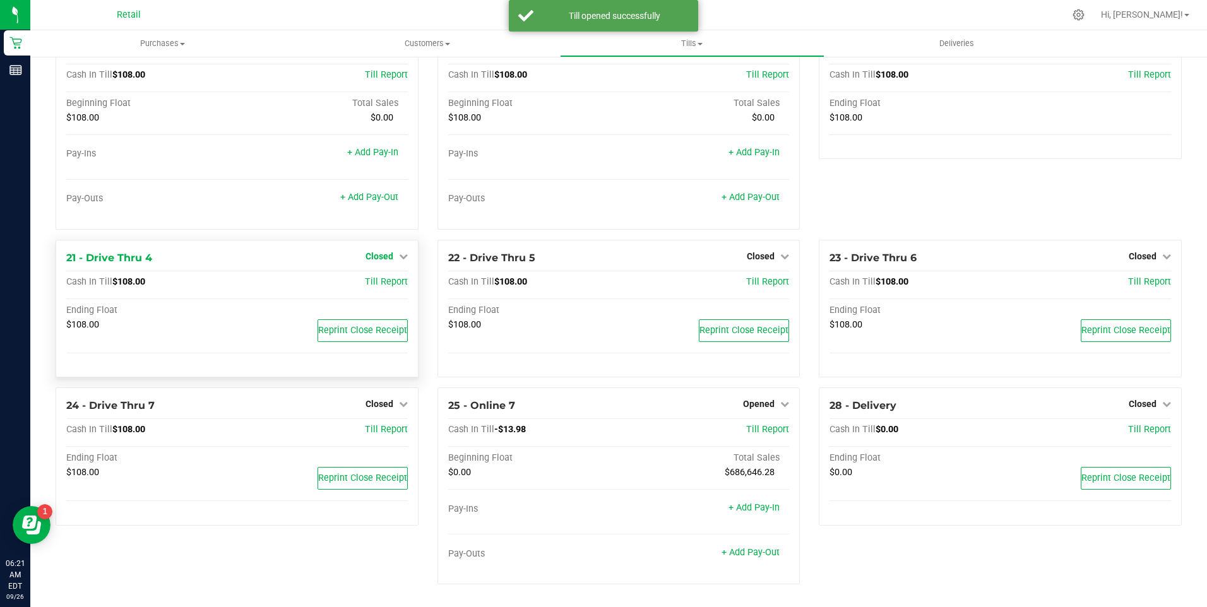
click at [402, 256] on icon at bounding box center [403, 256] width 9 height 9
click at [379, 280] on link "Open Till" at bounding box center [378, 282] width 33 height 10
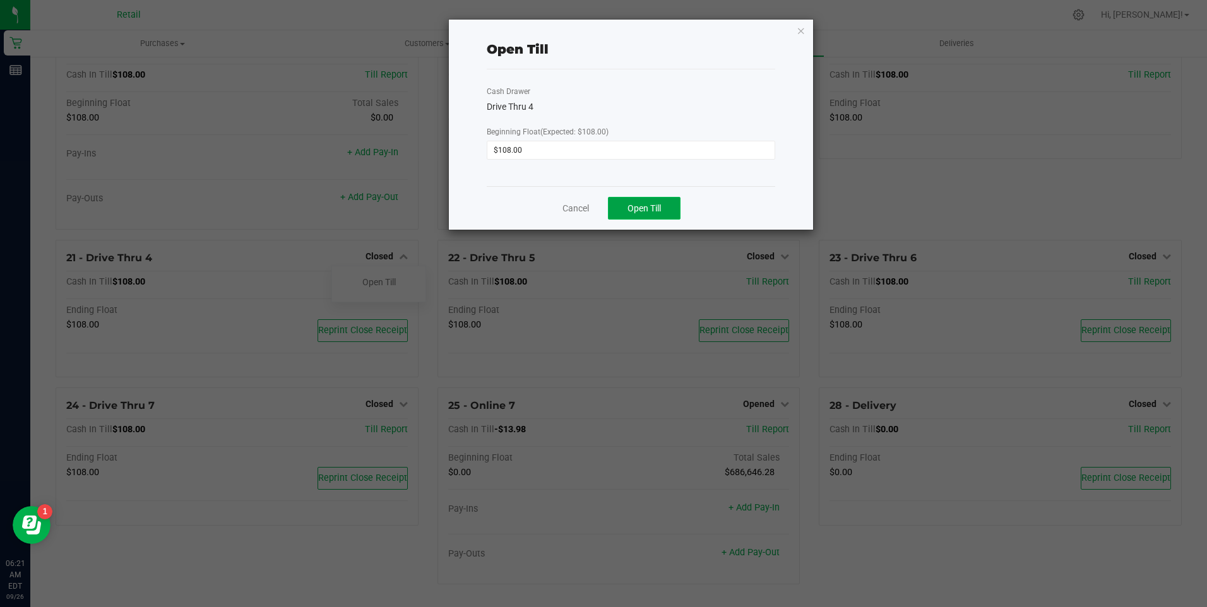
click at [628, 206] on span "Open Till" at bounding box center [643, 208] width 33 height 10
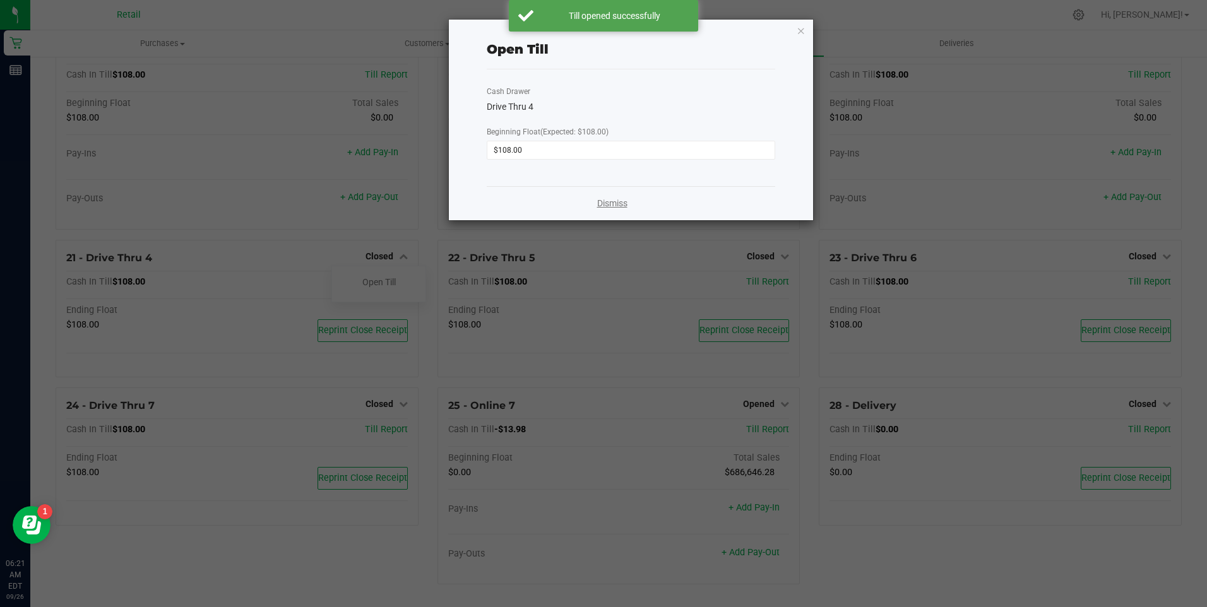
click at [616, 203] on link "Dismiss" at bounding box center [612, 203] width 30 height 13
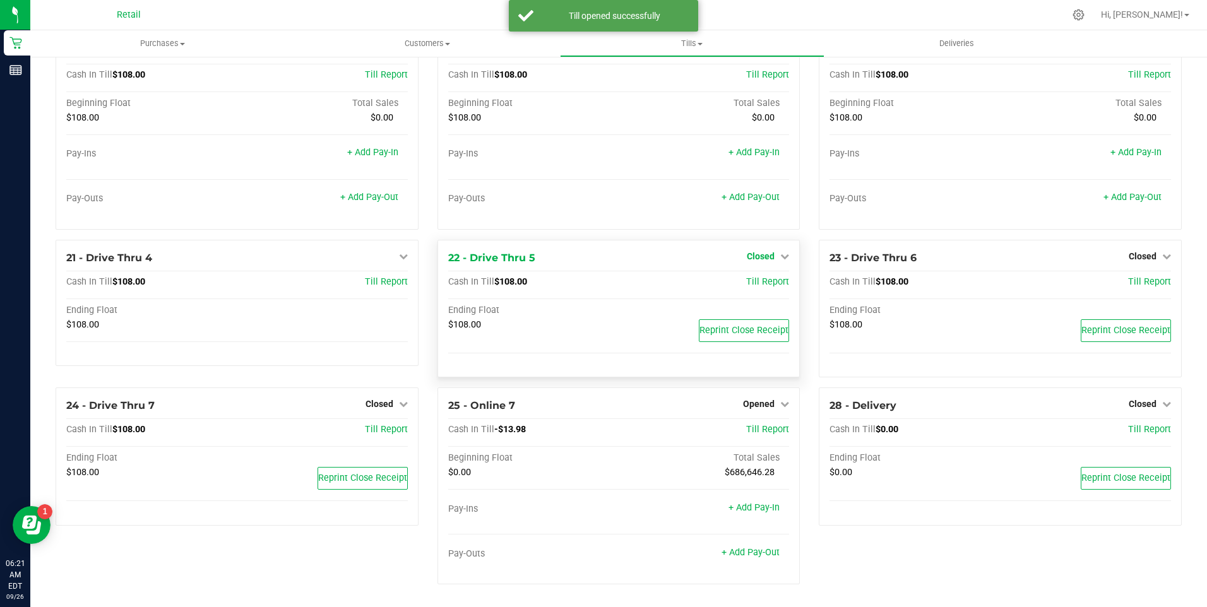
click at [780, 257] on icon at bounding box center [784, 256] width 9 height 9
click at [754, 283] on link "Open Till" at bounding box center [759, 282] width 33 height 10
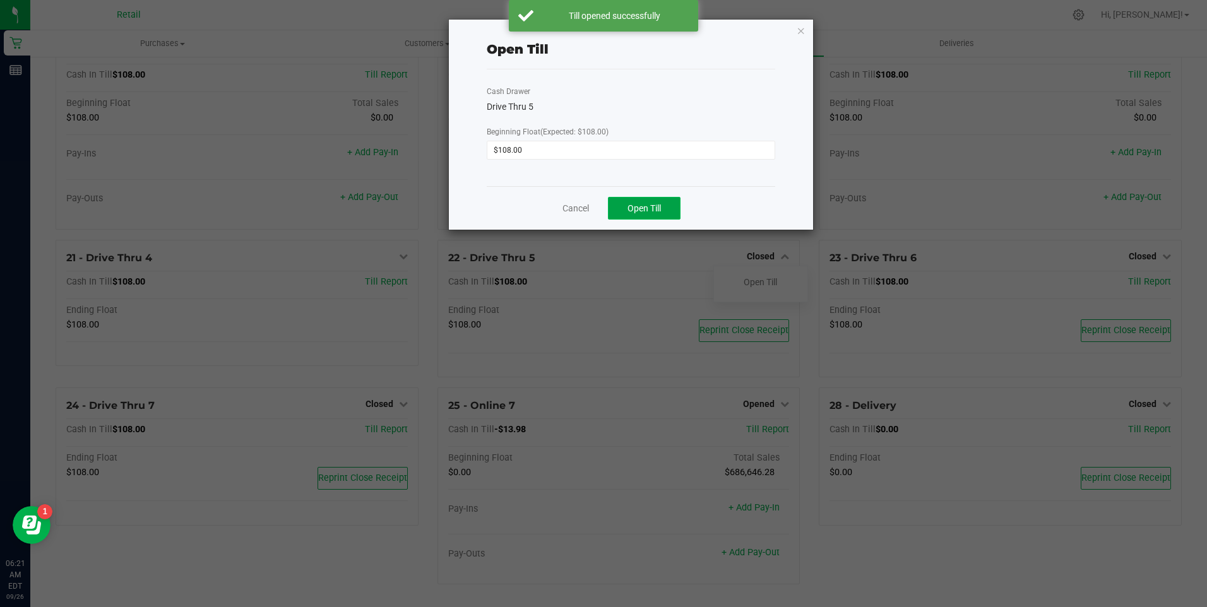
click at [656, 213] on span "Open Till" at bounding box center [643, 208] width 33 height 10
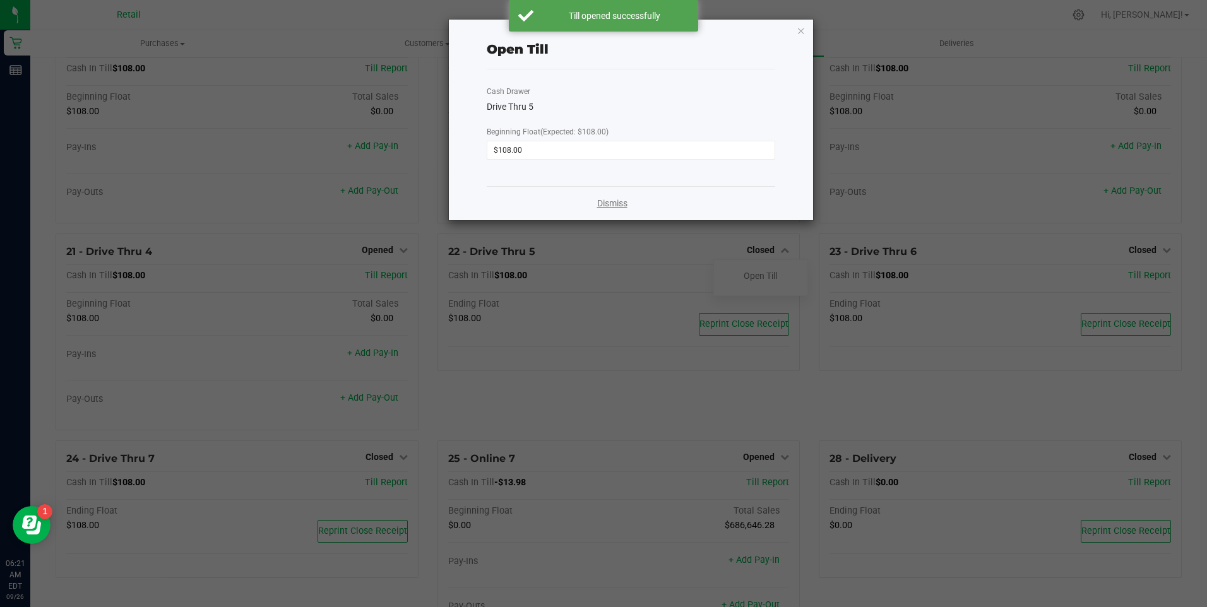
click at [604, 204] on link "Dismiss" at bounding box center [612, 203] width 30 height 13
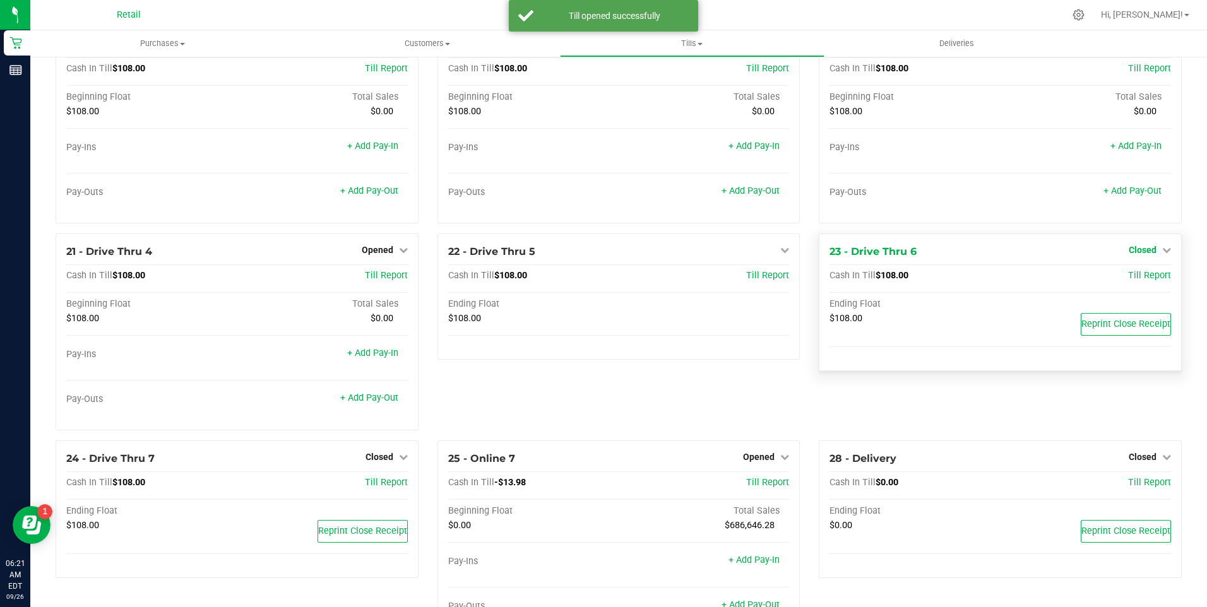
click at [1162, 252] on icon at bounding box center [1166, 250] width 9 height 9
click at [1125, 281] on link "Open Till" at bounding box center [1141, 276] width 33 height 10
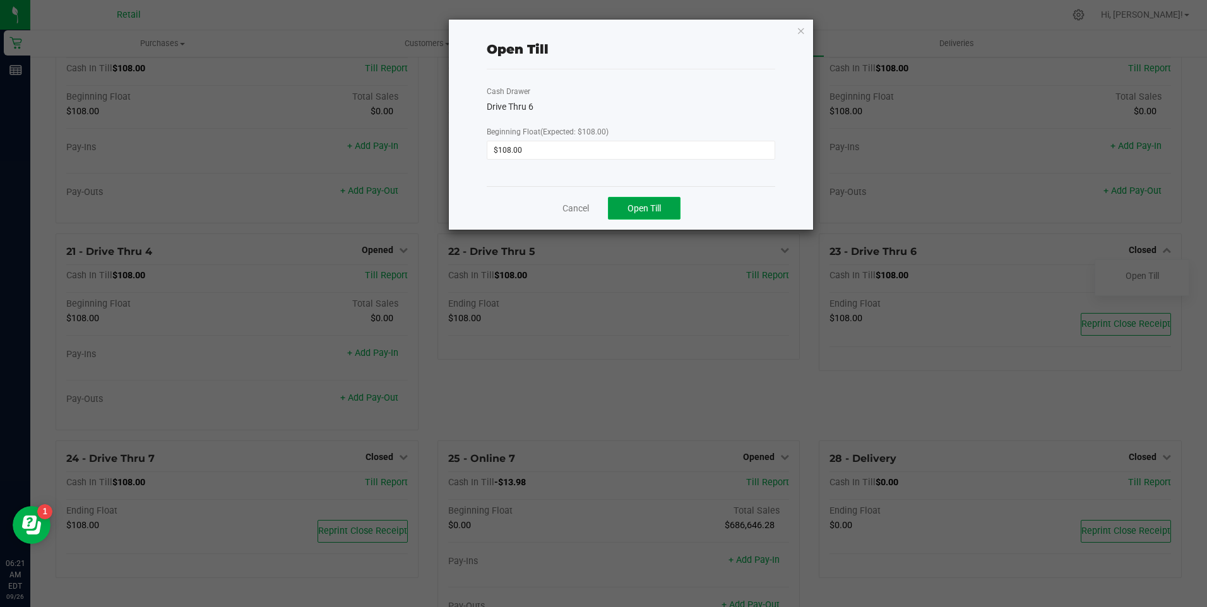
click at [644, 211] on span "Open Till" at bounding box center [643, 208] width 33 height 10
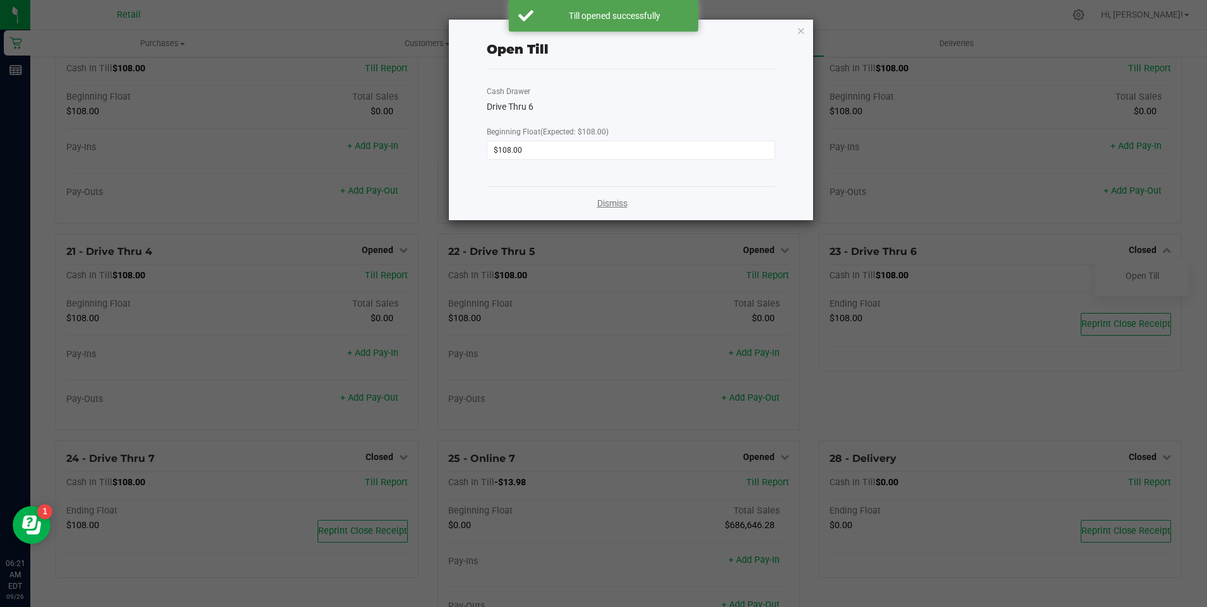
click at [612, 198] on link "Dismiss" at bounding box center [612, 203] width 30 height 13
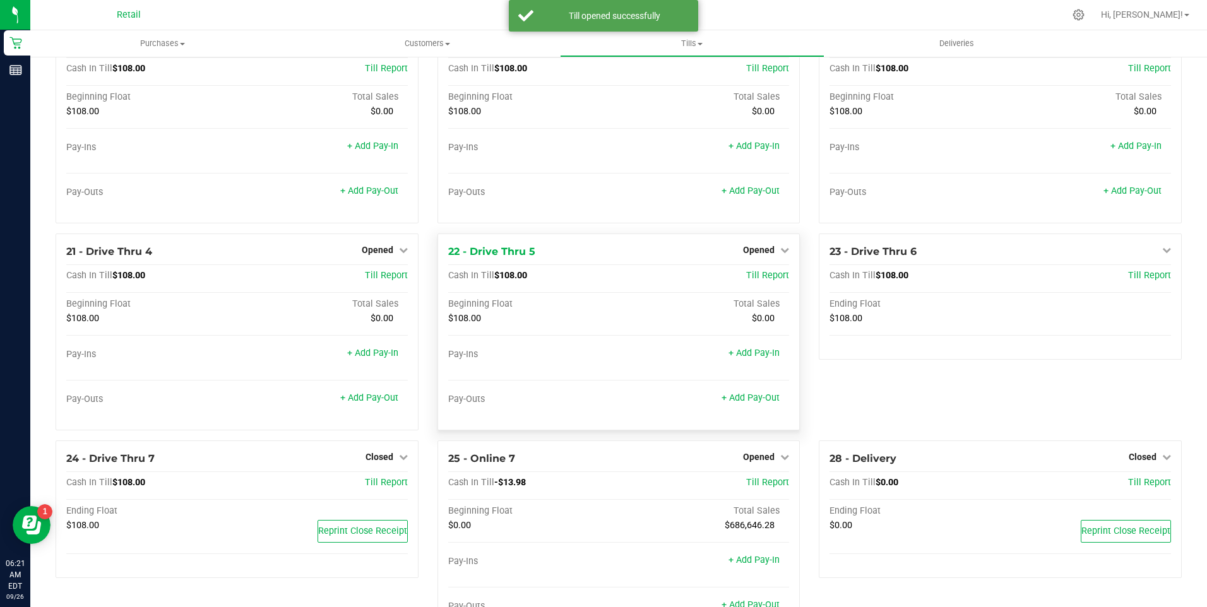
scroll to position [1233, 0]
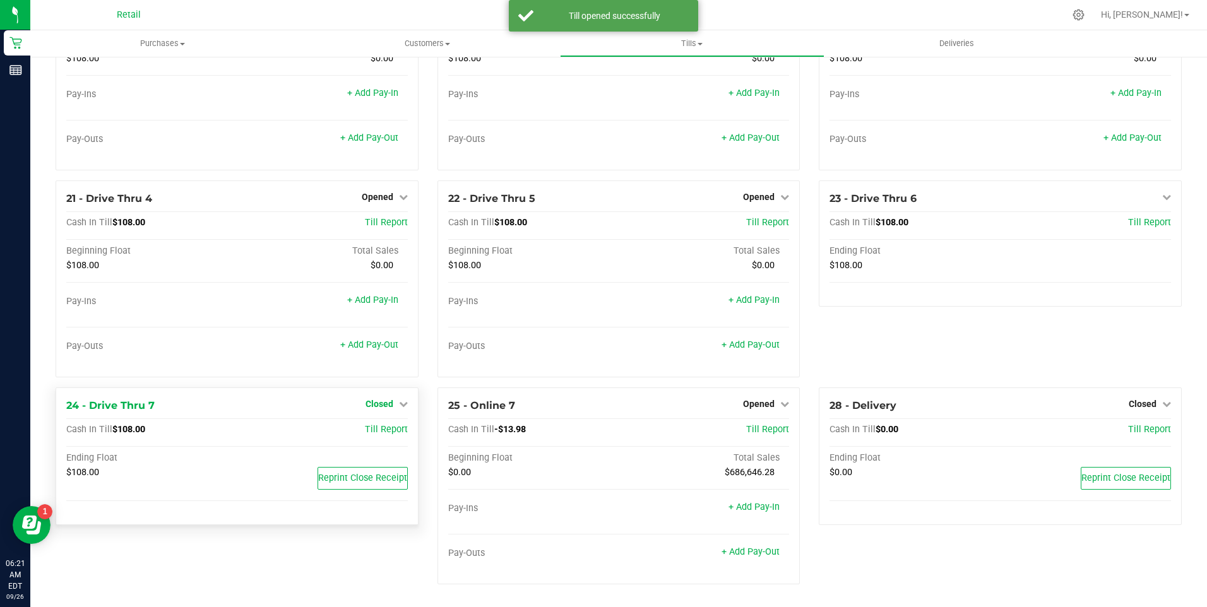
click at [399, 405] on icon at bounding box center [403, 403] width 9 height 9
click at [379, 433] on link "Open Till" at bounding box center [378, 430] width 33 height 10
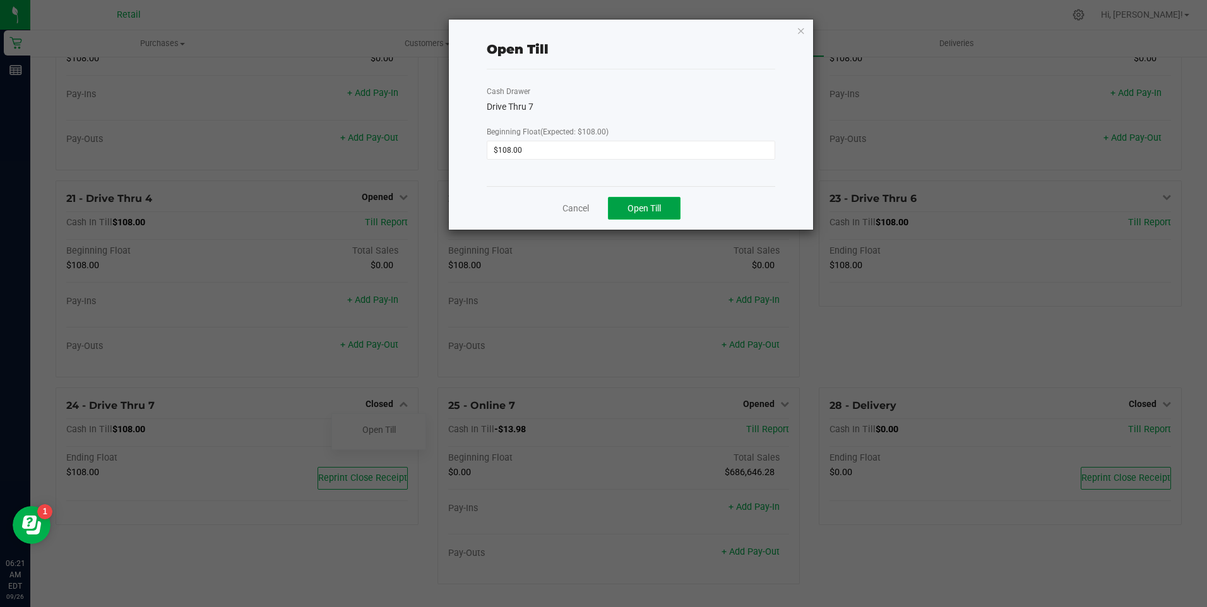
click at [642, 208] on span "Open Till" at bounding box center [643, 208] width 33 height 10
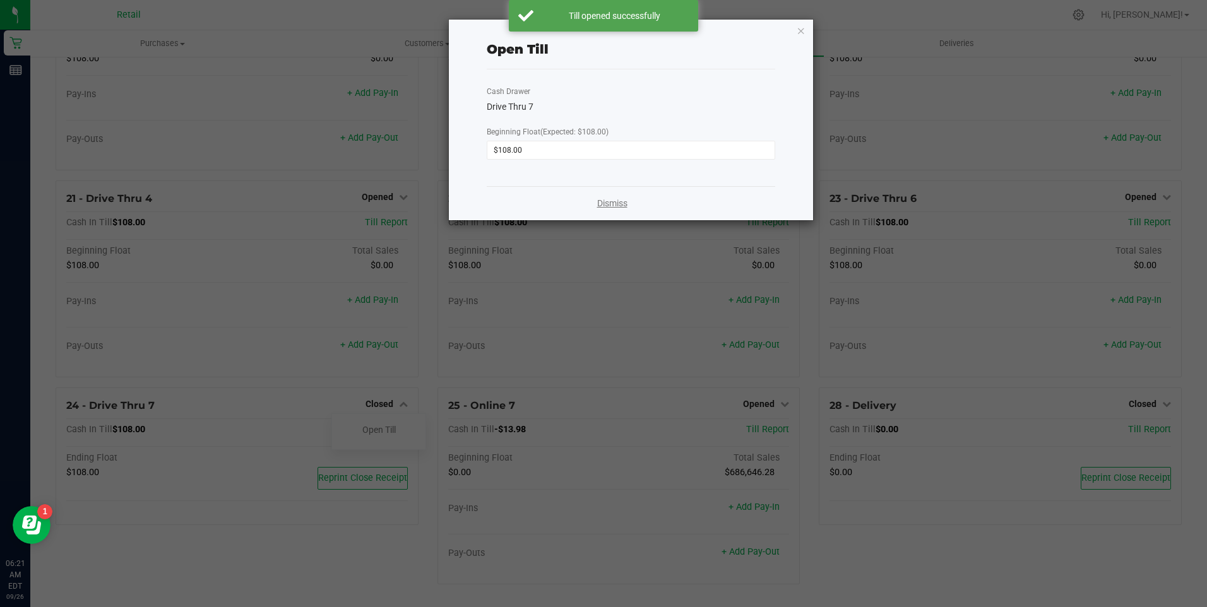
click at [611, 199] on link "Dismiss" at bounding box center [612, 203] width 30 height 13
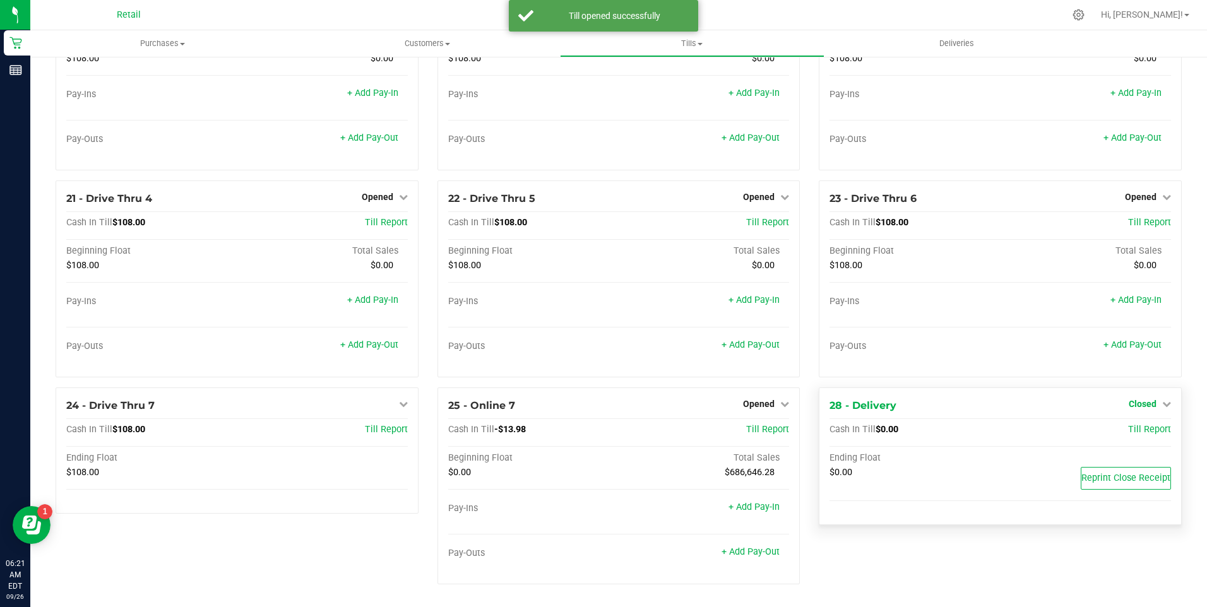
click at [1162, 402] on icon at bounding box center [1166, 403] width 9 height 9
click at [1142, 427] on link "Open Till" at bounding box center [1141, 430] width 33 height 10
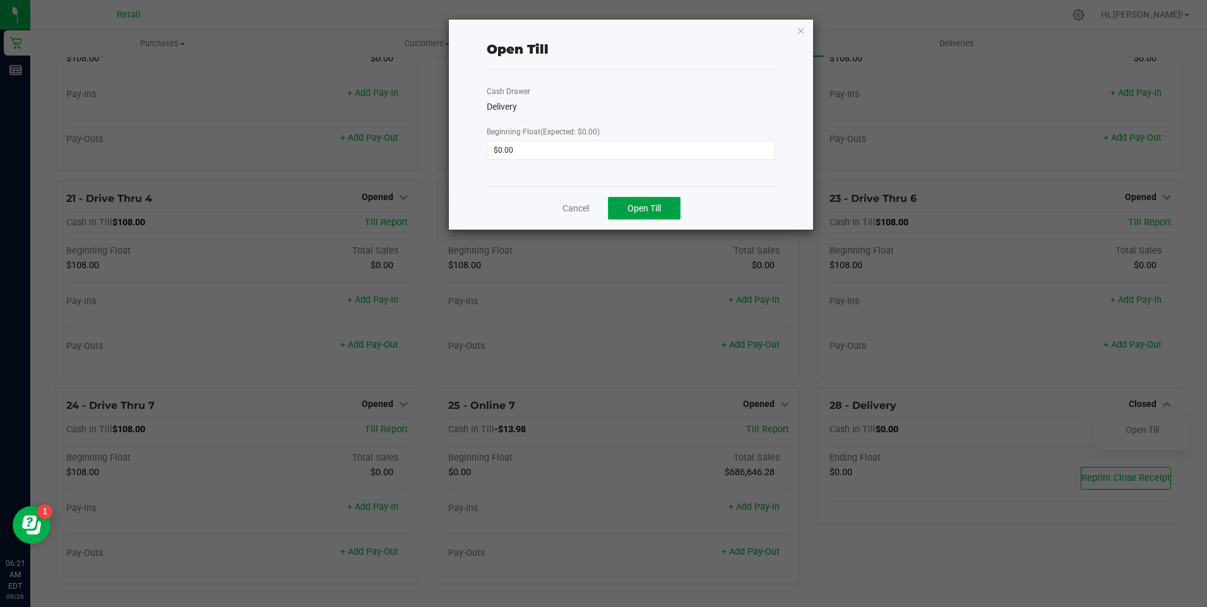
click at [641, 208] on span "Open Till" at bounding box center [643, 208] width 33 height 10
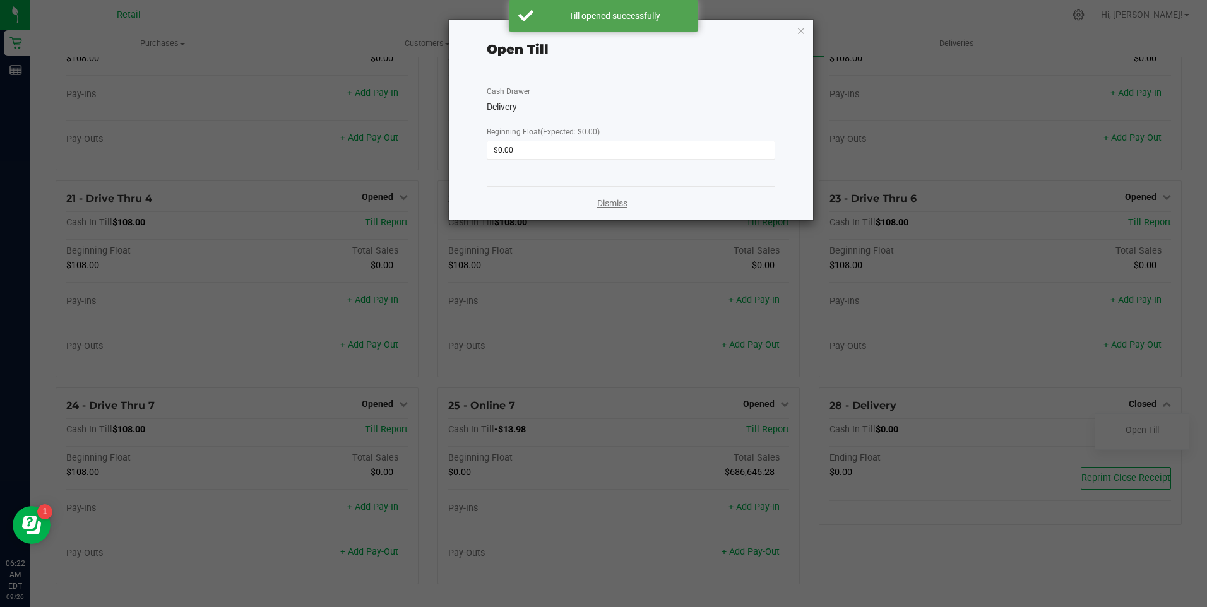
click at [609, 203] on link "Dismiss" at bounding box center [612, 203] width 30 height 13
